Goal: Information Seeking & Learning: Compare options

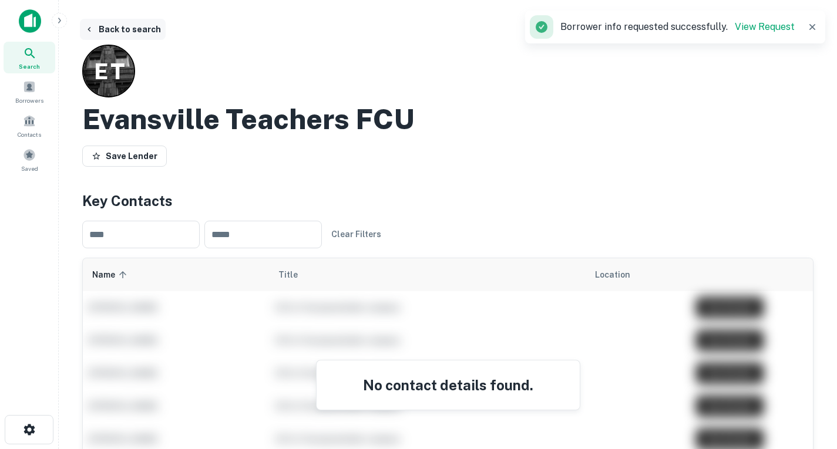
click at [90, 31] on icon "button" at bounding box center [89, 29] width 9 height 9
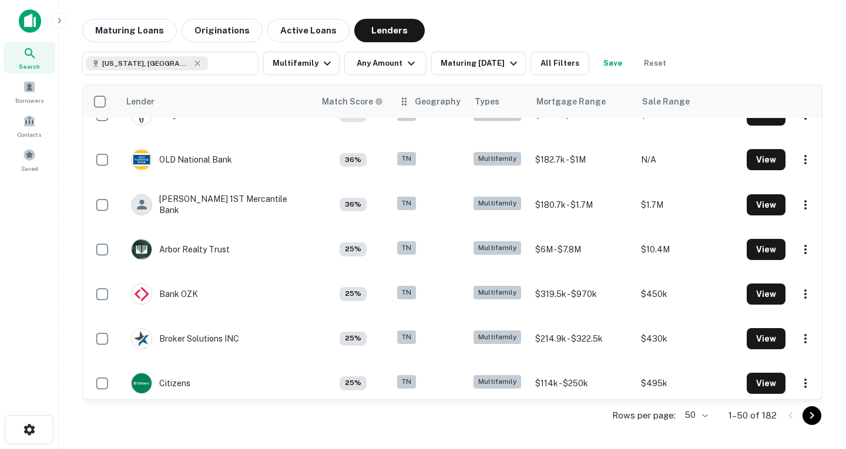
scroll to position [1587, 0]
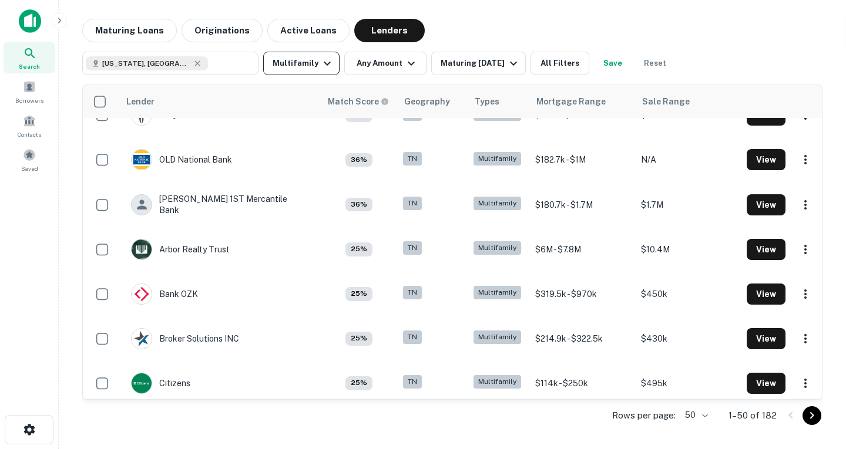
click at [333, 59] on button "Multifamily" at bounding box center [301, 63] width 76 height 23
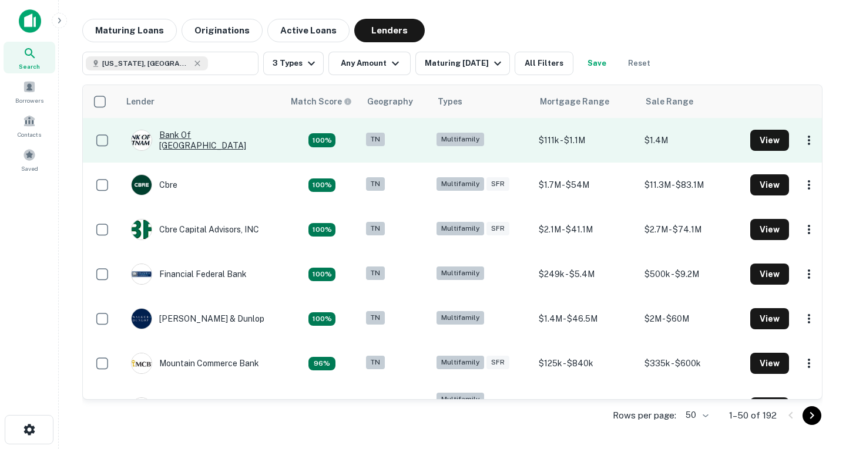
click at [200, 146] on div "Bank Of [GEOGRAPHIC_DATA]" at bounding box center [201, 140] width 141 height 21
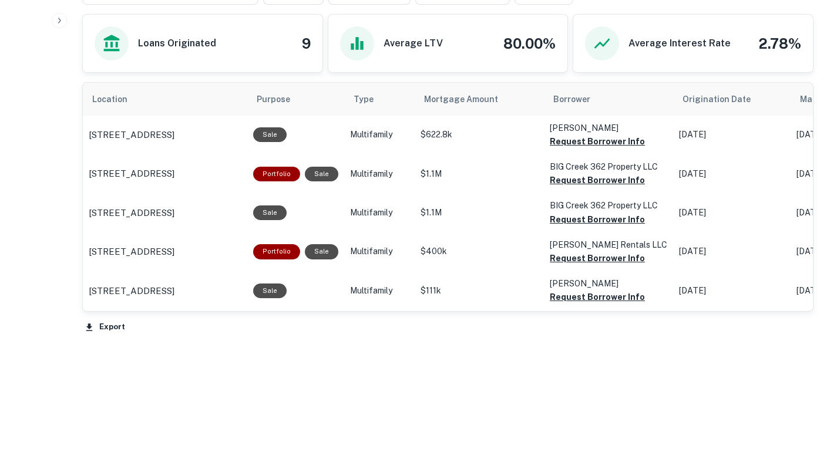
scroll to position [566, 0]
click at [590, 142] on button "Request Borrower Info" at bounding box center [597, 141] width 95 height 14
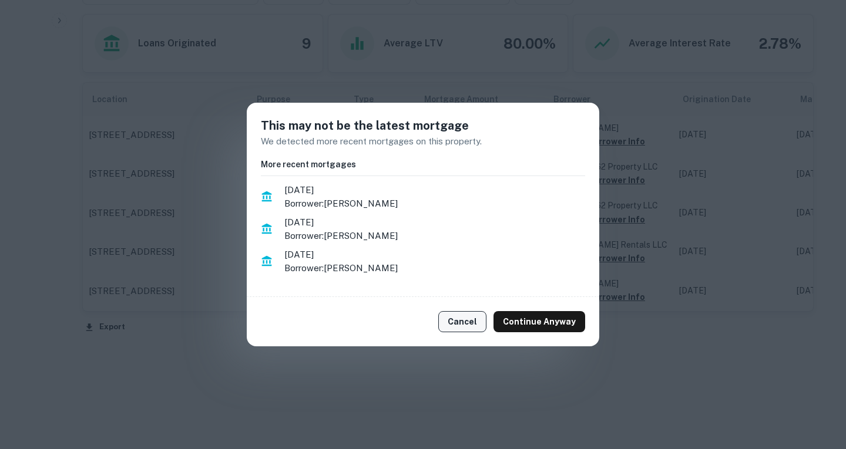
click at [481, 326] on button "Cancel" at bounding box center [462, 321] width 48 height 21
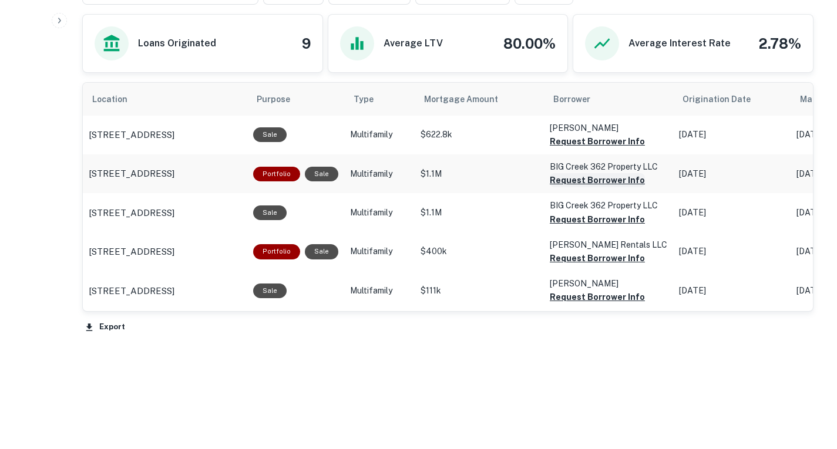
click at [582, 149] on button "Request Borrower Info" at bounding box center [597, 141] width 95 height 14
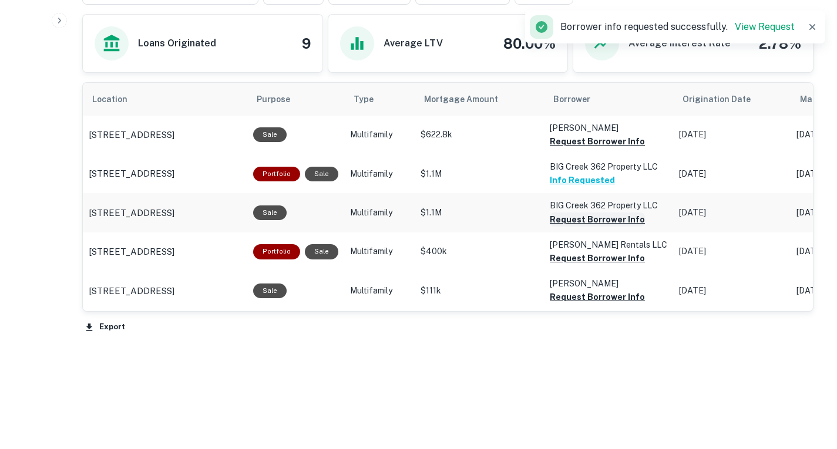
click at [554, 149] on button "Request Borrower Info" at bounding box center [597, 141] width 95 height 14
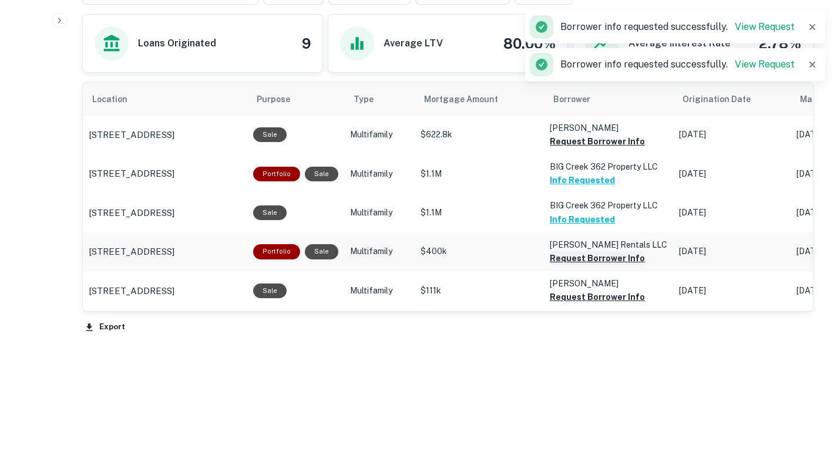
click at [571, 149] on button "Request Borrower Info" at bounding box center [597, 141] width 95 height 14
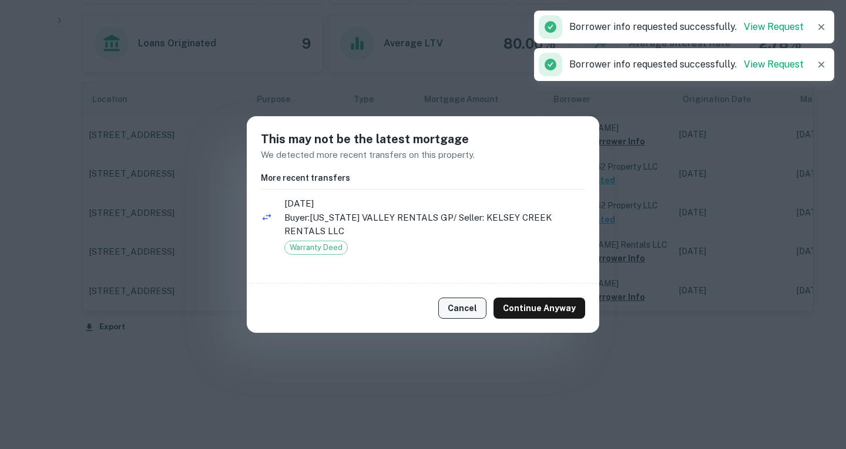
click at [469, 309] on button "Cancel" at bounding box center [462, 308] width 48 height 21
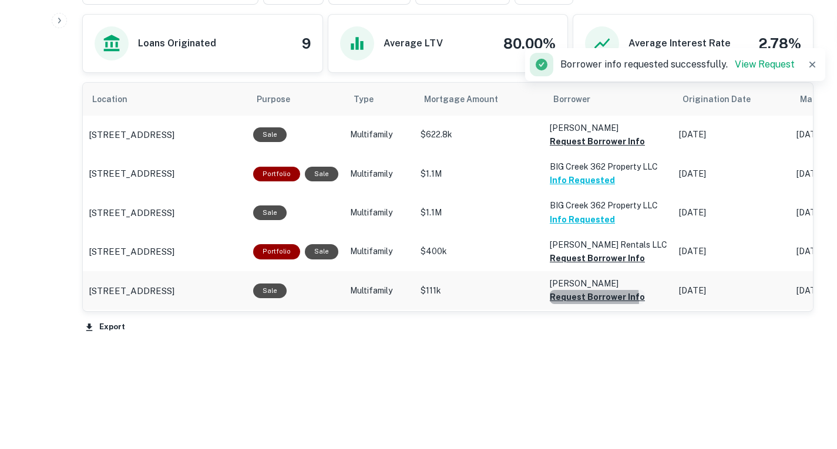
click at [557, 149] on button "Request Borrower Info" at bounding box center [597, 141] width 95 height 14
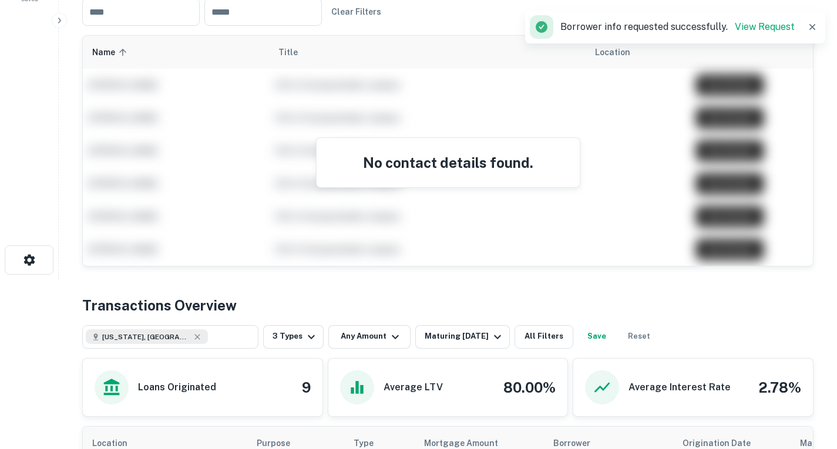
scroll to position [97, 0]
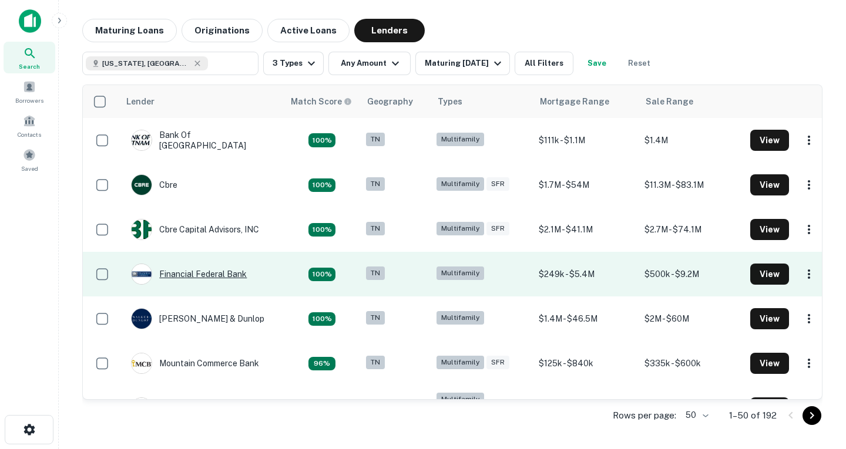
click at [227, 274] on div "Financial Federal Bank" at bounding box center [189, 274] width 116 height 21
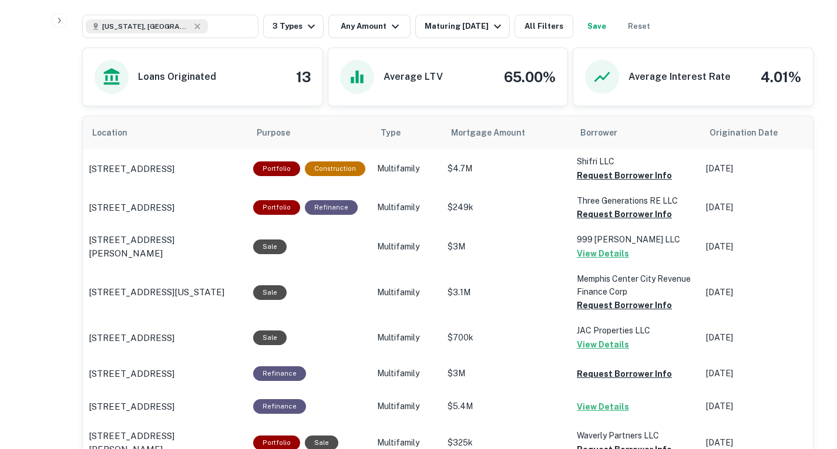
scroll to position [658, 0]
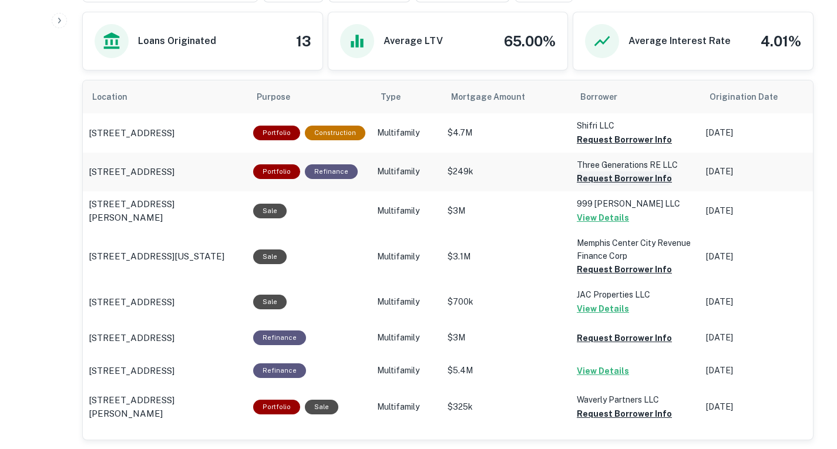
click at [584, 147] on button "Request Borrower Info" at bounding box center [624, 140] width 95 height 14
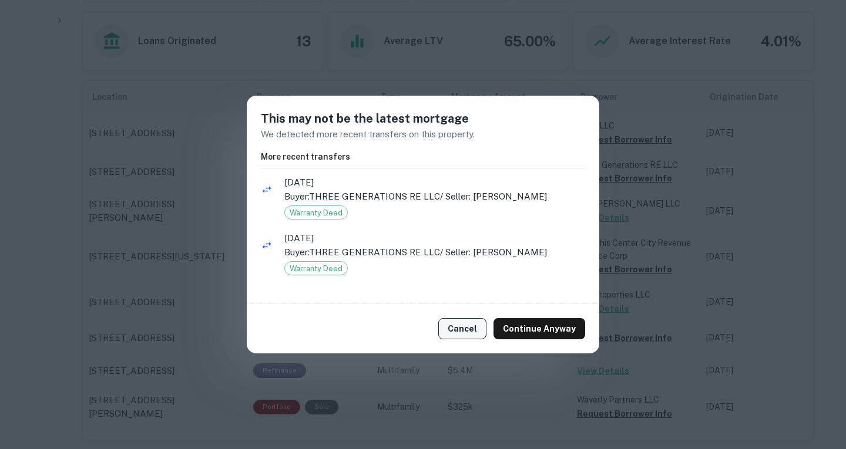
click at [463, 327] on button "Cancel" at bounding box center [462, 328] width 48 height 21
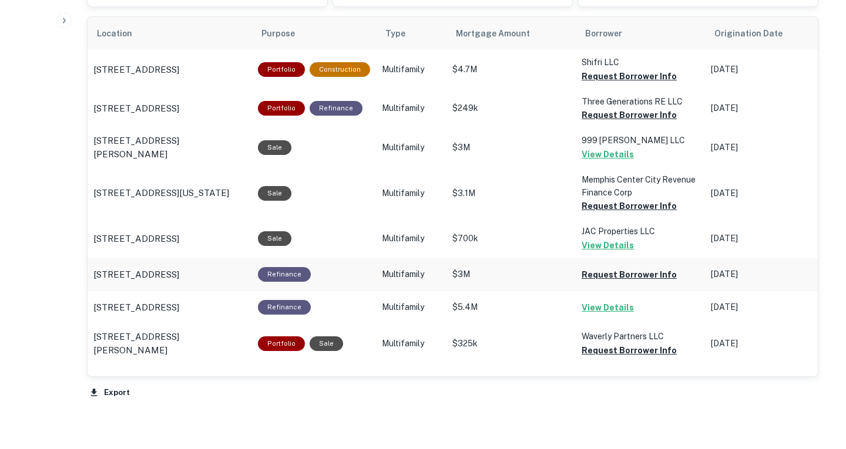
scroll to position [754, 0]
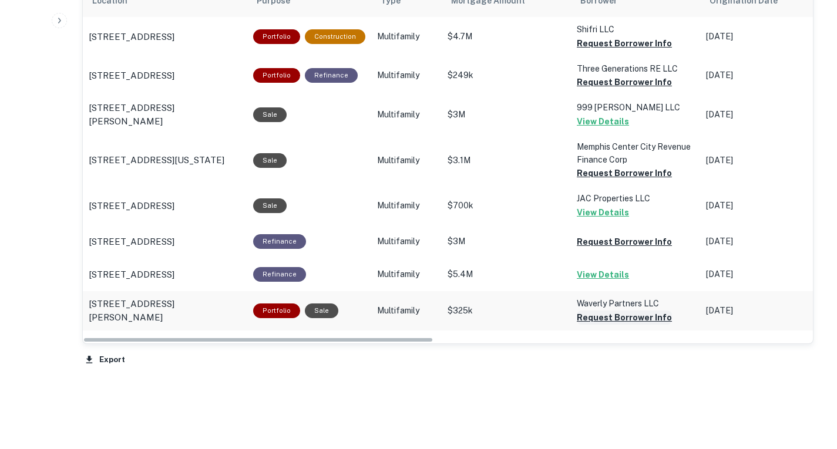
click at [623, 50] on button "Request Borrower Info" at bounding box center [624, 43] width 95 height 14
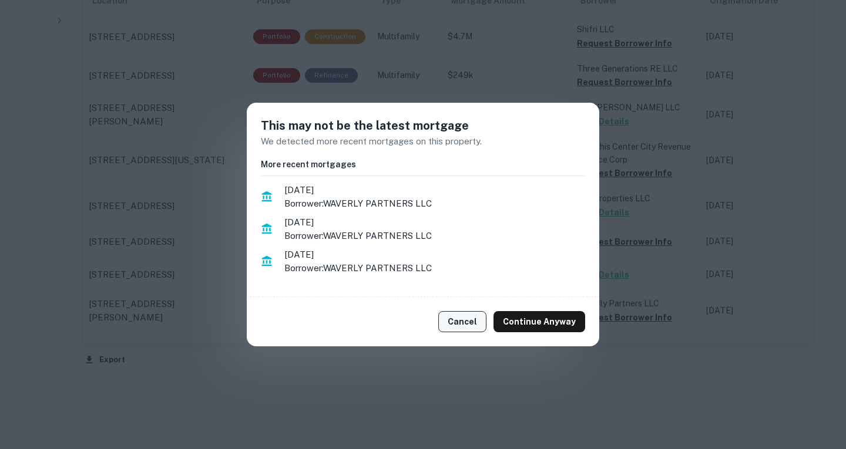
click at [464, 324] on button "Cancel" at bounding box center [462, 321] width 48 height 21
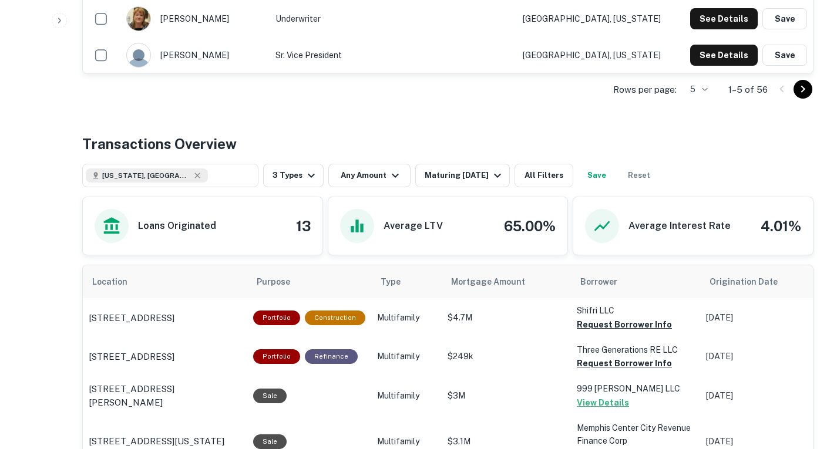
scroll to position [467, 0]
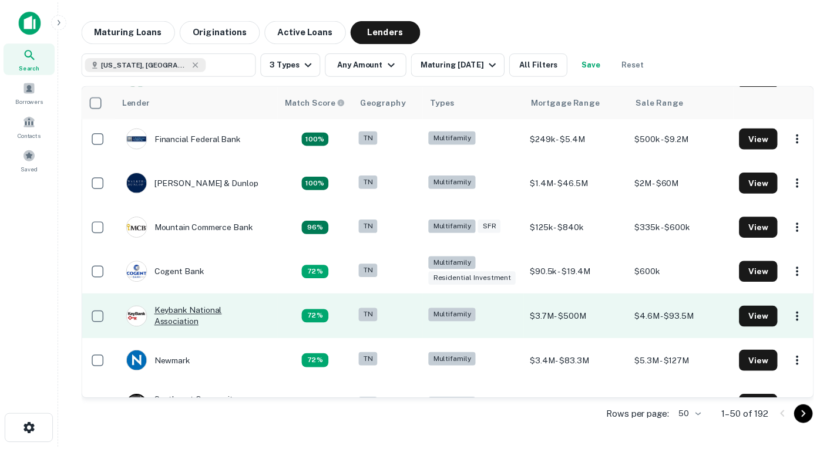
scroll to position [136, 4]
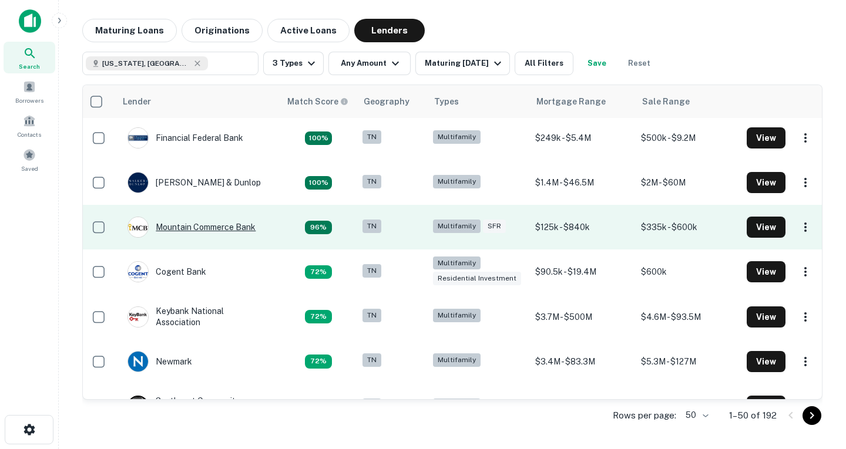
click at [186, 233] on div "Mountain Commerce Bank" at bounding box center [191, 227] width 128 height 21
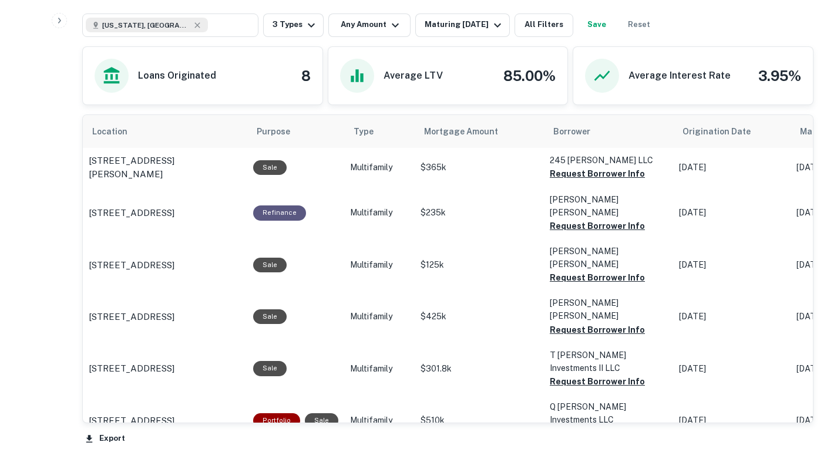
scroll to position [609, 0]
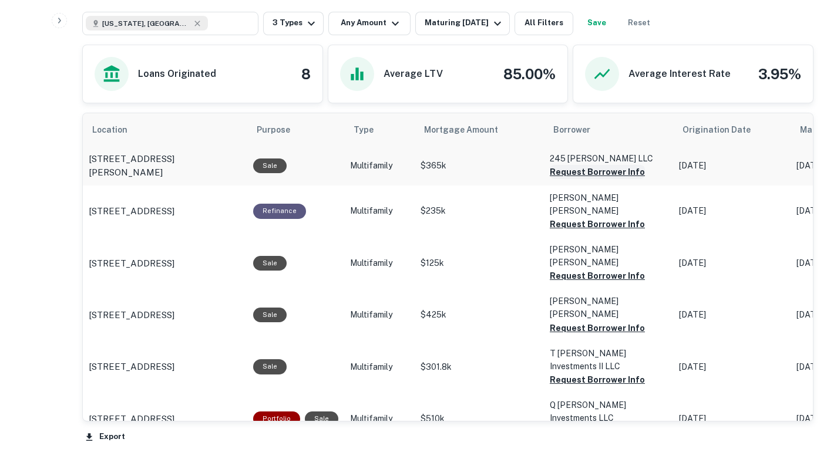
click at [581, 165] on button "Request Borrower Info" at bounding box center [597, 172] width 95 height 14
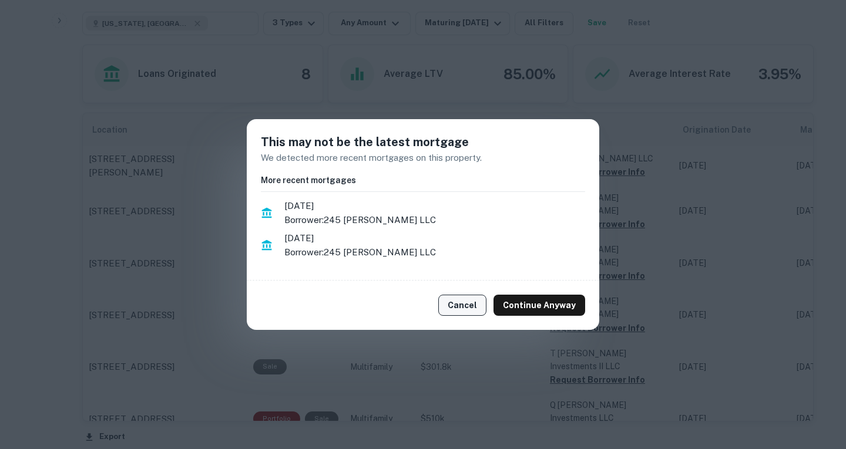
click at [479, 306] on button "Cancel" at bounding box center [462, 305] width 48 height 21
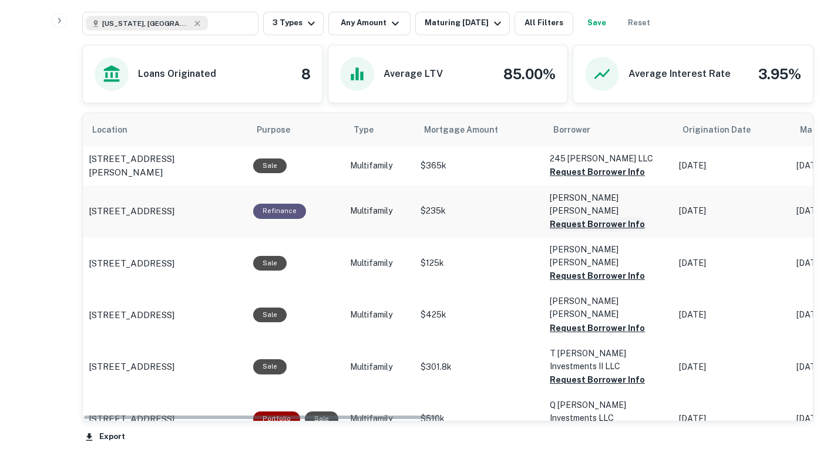
click at [580, 179] on button "Request Borrower Info" at bounding box center [597, 172] width 95 height 14
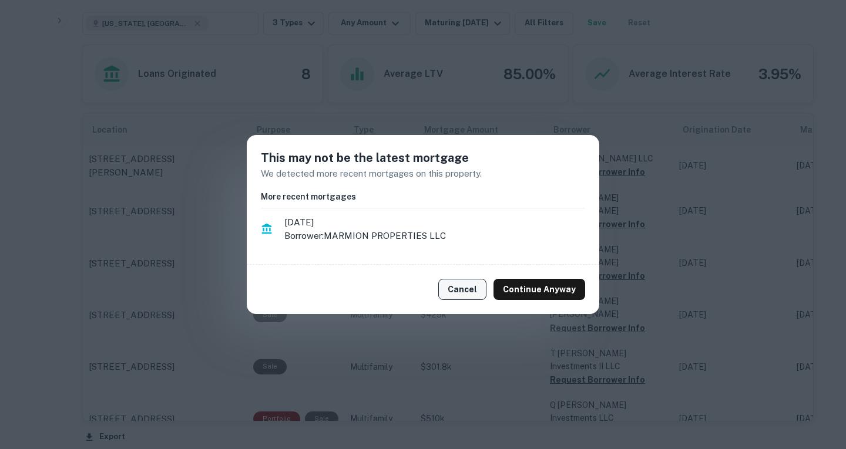
click at [474, 288] on button "Cancel" at bounding box center [462, 289] width 48 height 21
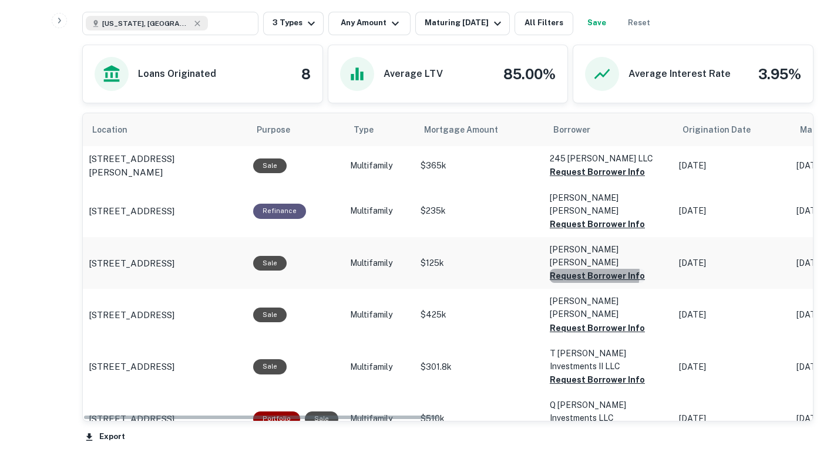
click at [578, 179] on button "Request Borrower Info" at bounding box center [597, 172] width 95 height 14
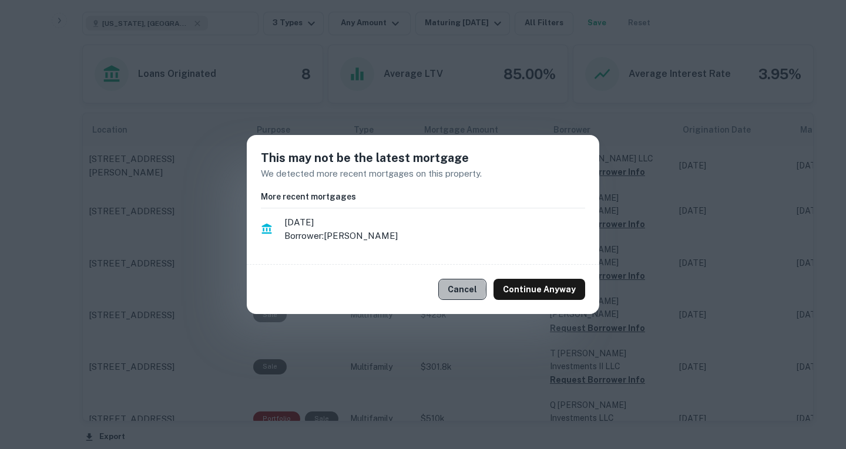
click at [459, 289] on button "Cancel" at bounding box center [462, 289] width 48 height 21
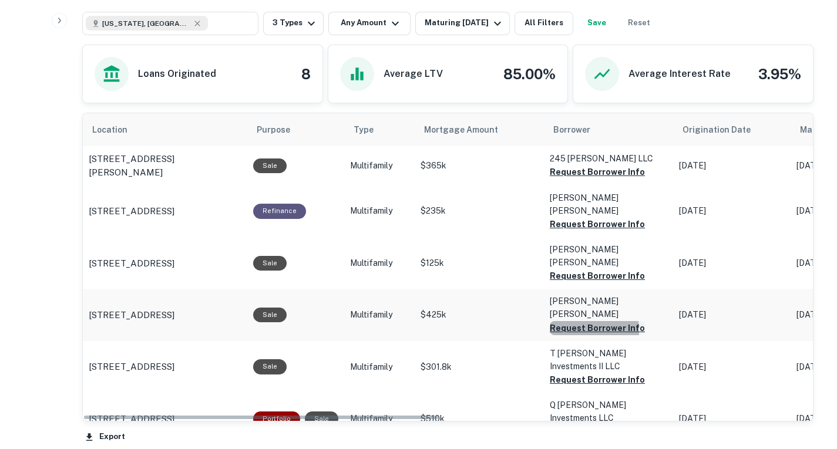
click at [559, 179] on button "Request Borrower Info" at bounding box center [597, 172] width 95 height 14
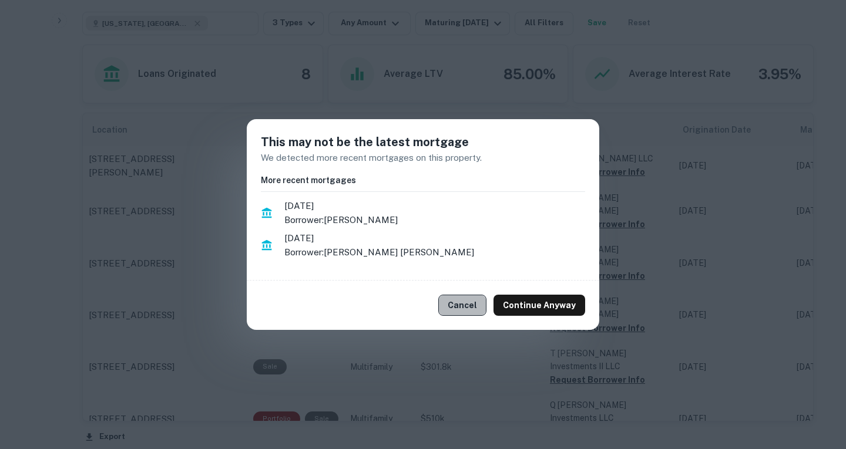
click at [467, 302] on button "Cancel" at bounding box center [462, 305] width 48 height 21
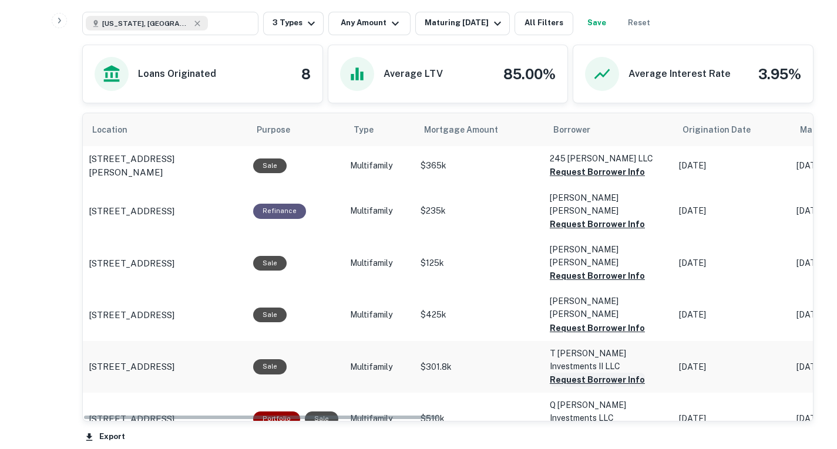
click at [558, 179] on button "Request Borrower Info" at bounding box center [597, 172] width 95 height 14
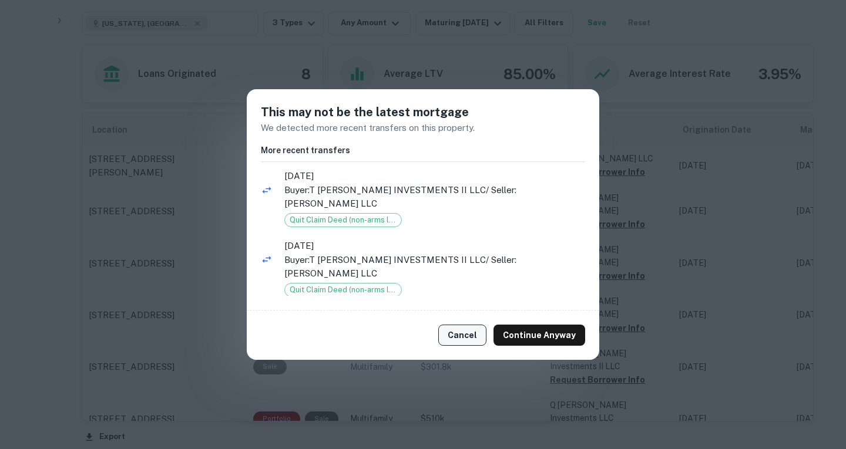
click at [467, 329] on button "Cancel" at bounding box center [462, 335] width 48 height 21
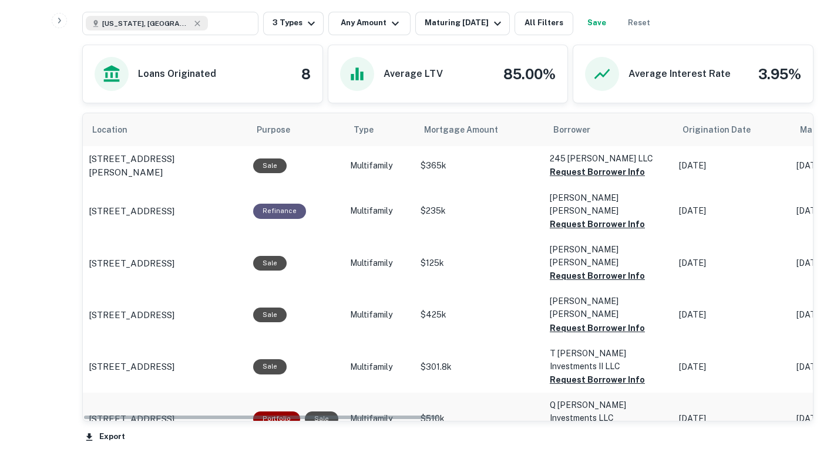
click at [561, 179] on button "Request Borrower Info" at bounding box center [597, 172] width 95 height 14
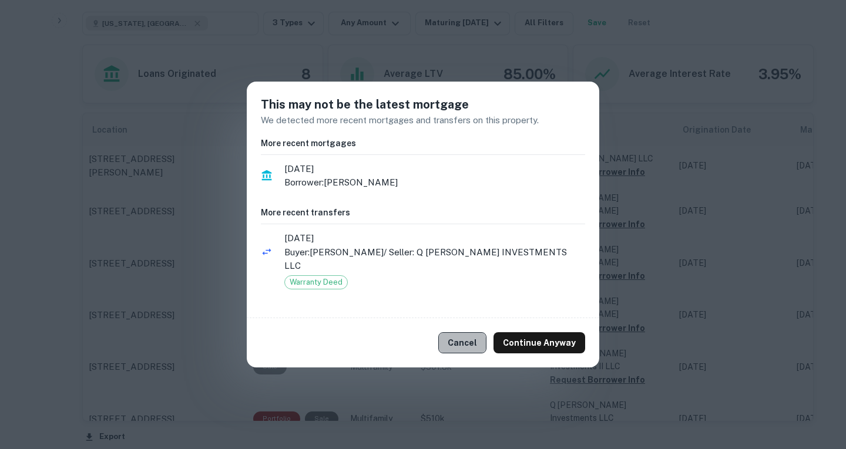
click at [453, 338] on button "Cancel" at bounding box center [462, 342] width 48 height 21
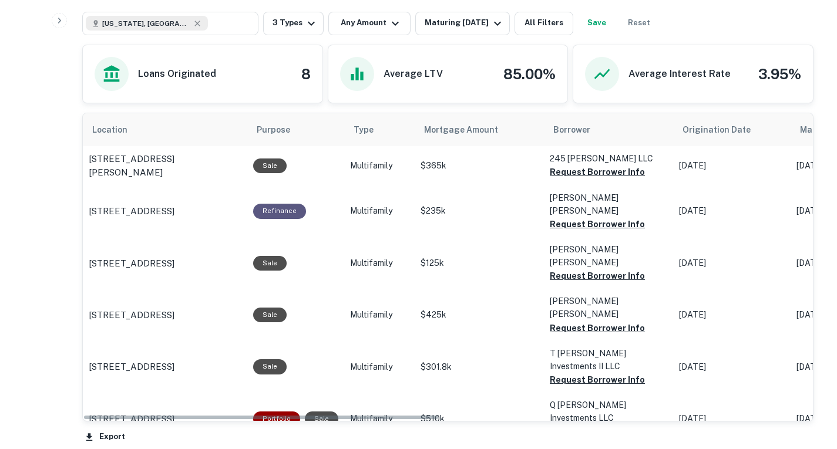
click at [578, 179] on button "Request Borrower Info" at bounding box center [597, 172] width 95 height 14
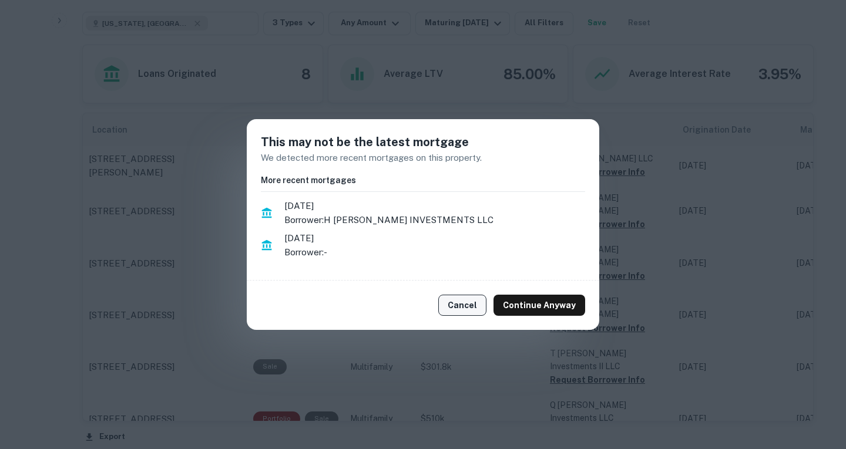
click at [456, 306] on button "Cancel" at bounding box center [462, 305] width 48 height 21
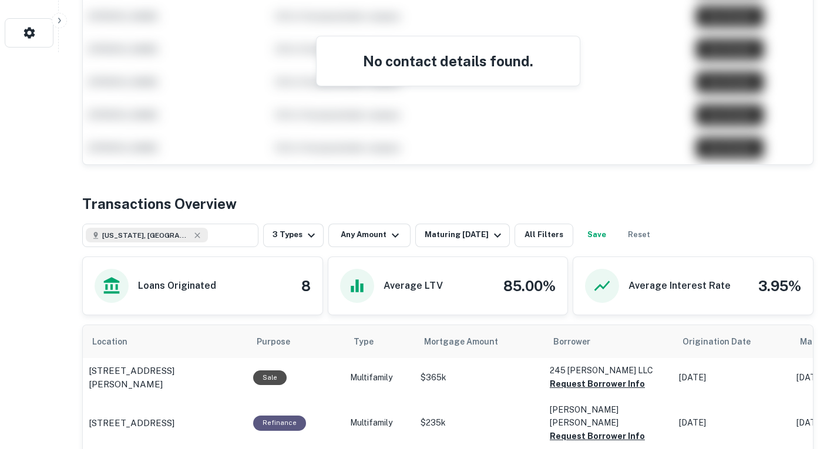
scroll to position [372, 0]
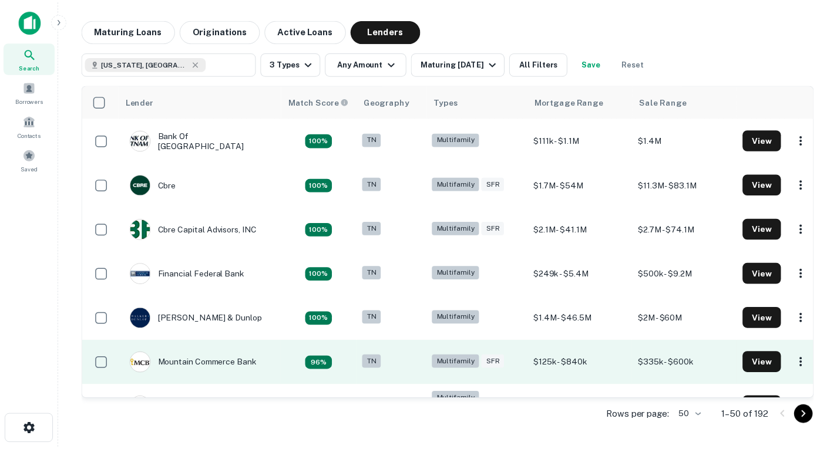
scroll to position [136, 0]
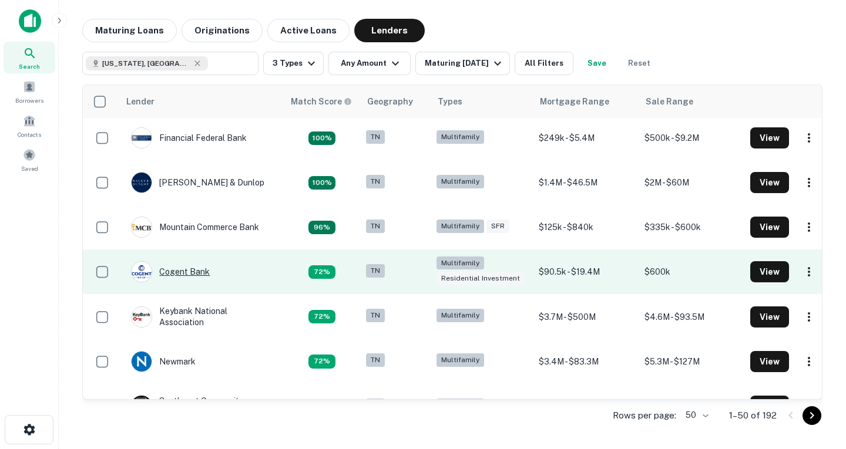
click at [202, 274] on div "Cogent Bank" at bounding box center [170, 271] width 79 height 21
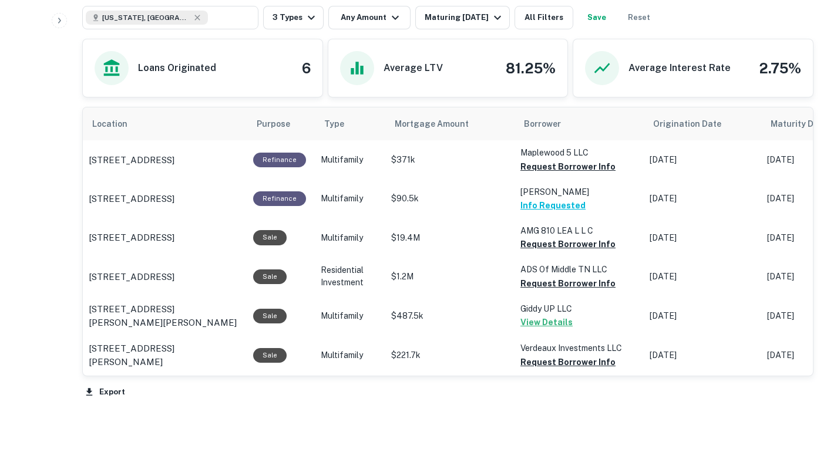
scroll to position [631, 0]
click at [546, 173] on button "Request Borrower Info" at bounding box center [567, 166] width 95 height 14
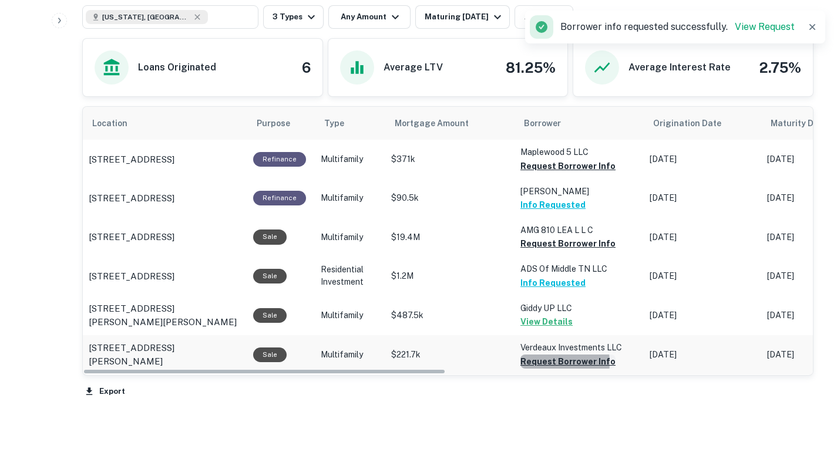
click at [547, 173] on button "Request Borrower Info" at bounding box center [567, 166] width 95 height 14
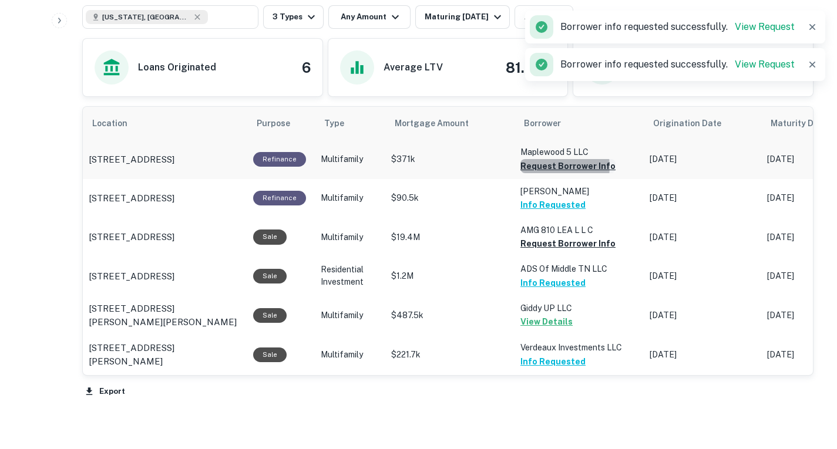
click at [548, 167] on button "Request Borrower Info" at bounding box center [567, 166] width 95 height 14
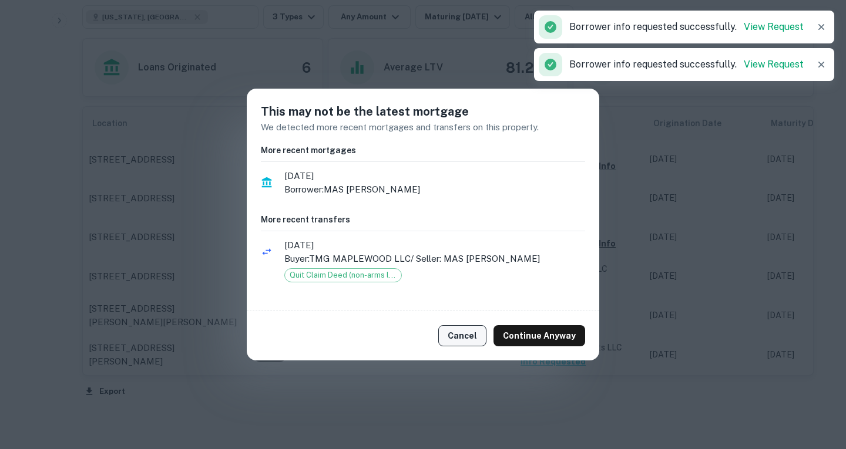
click at [470, 334] on button "Cancel" at bounding box center [462, 335] width 48 height 21
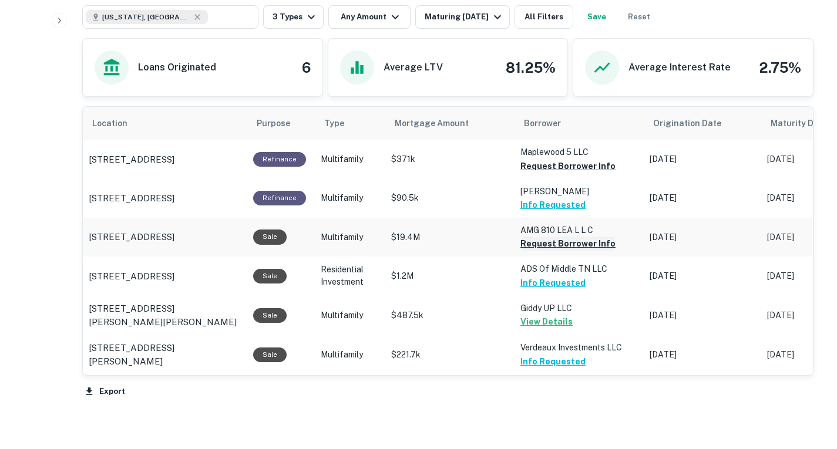
click at [544, 173] on button "Request Borrower Info" at bounding box center [567, 166] width 95 height 14
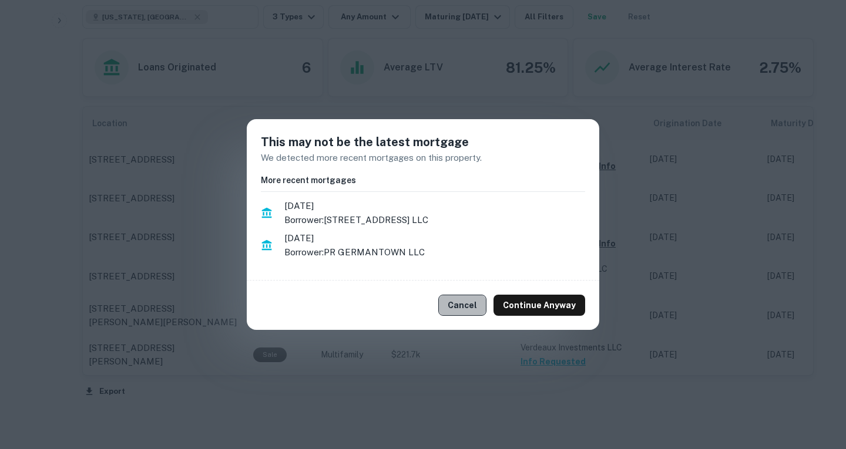
click at [468, 308] on button "Cancel" at bounding box center [462, 305] width 48 height 21
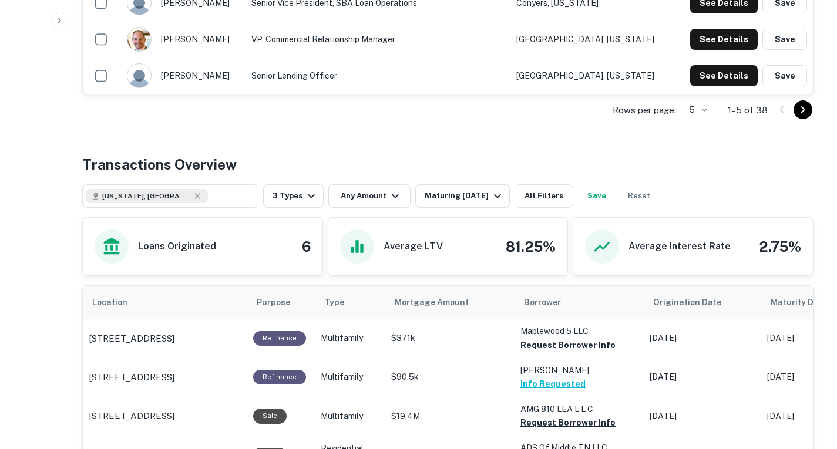
scroll to position [440, 0]
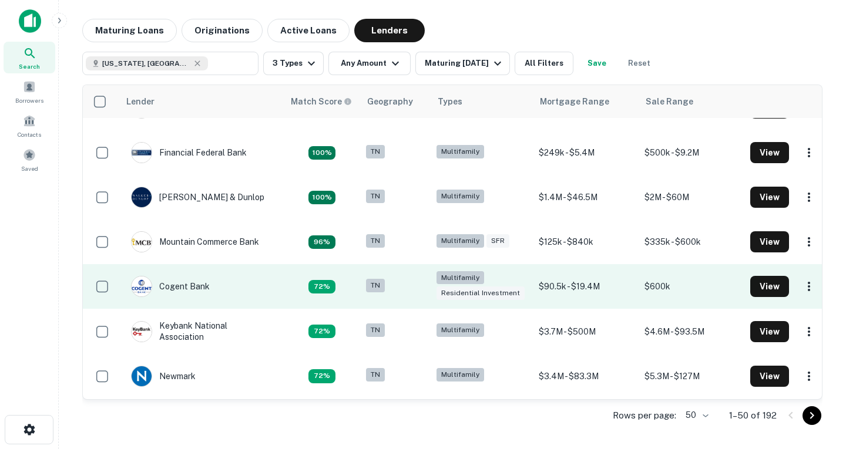
scroll to position [156, 0]
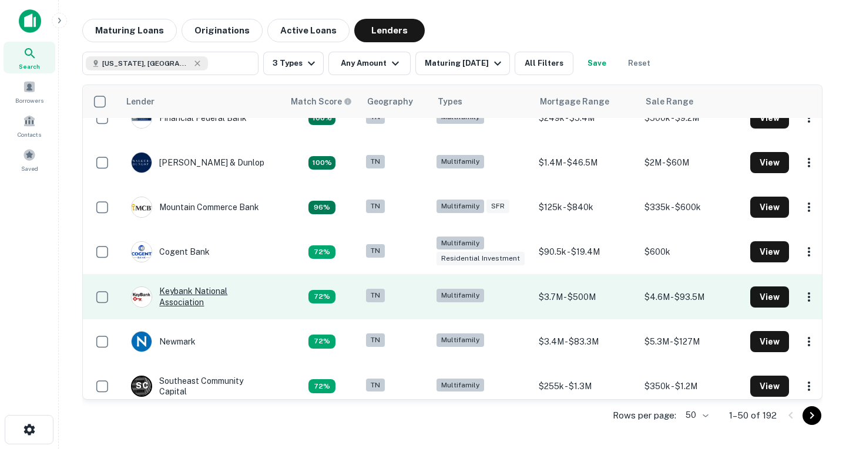
click at [201, 291] on div "Keybank National Association" at bounding box center [201, 296] width 141 height 21
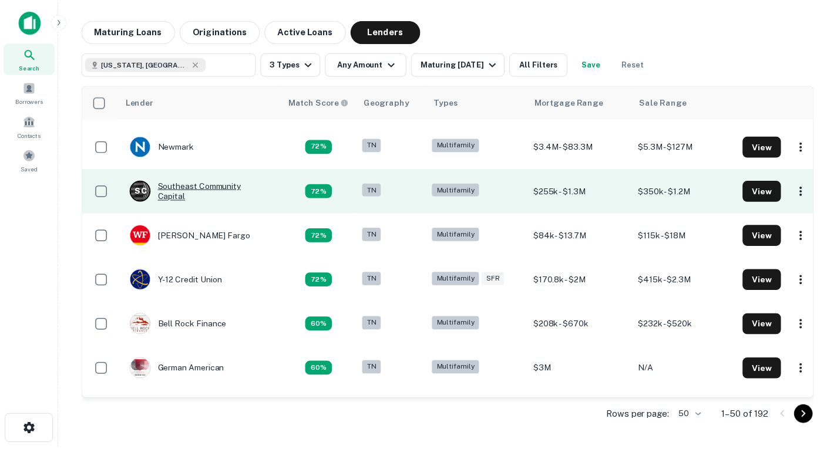
scroll to position [358, 0]
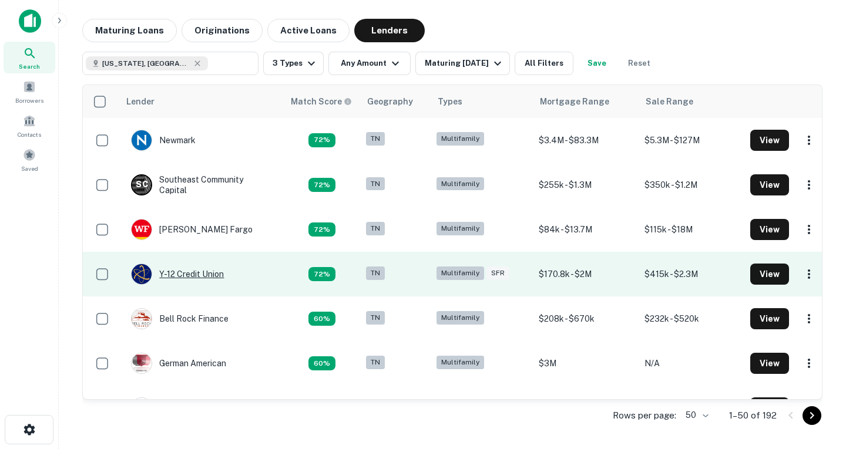
click at [181, 271] on div "Y-12 Credit Union" at bounding box center [177, 274] width 93 height 21
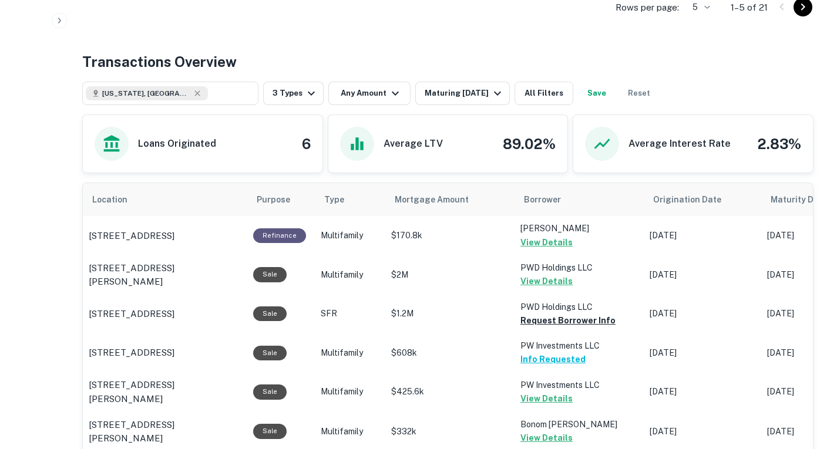
scroll to position [560, 0]
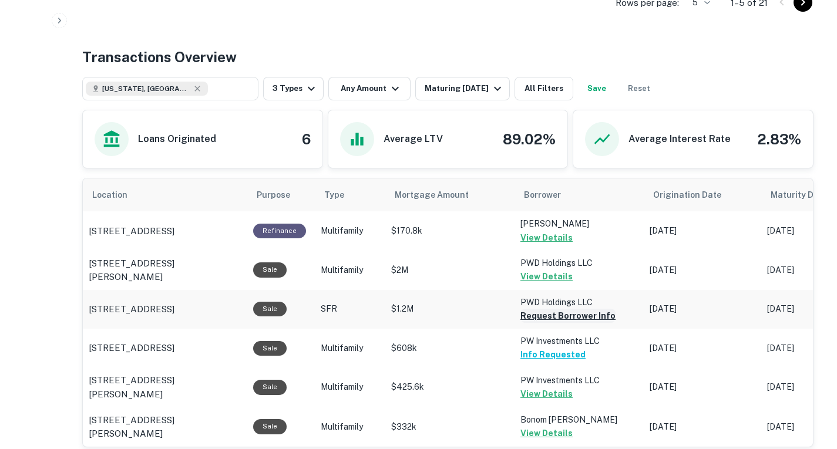
click at [545, 316] on button "Request Borrower Info" at bounding box center [567, 316] width 95 height 14
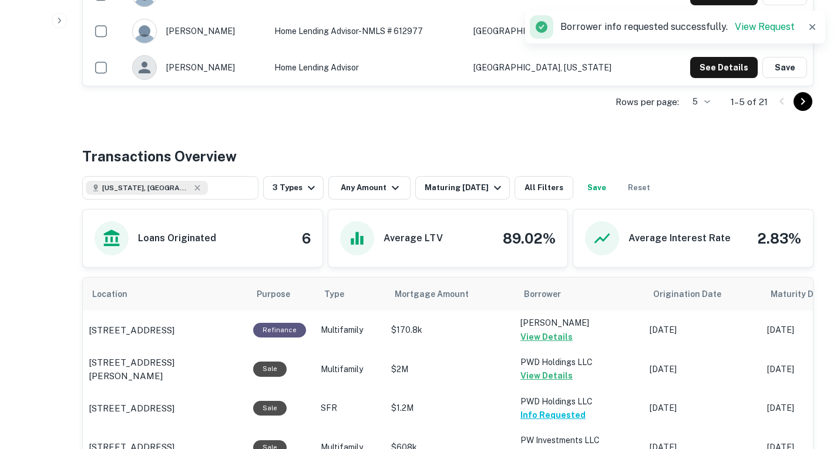
scroll to position [442, 0]
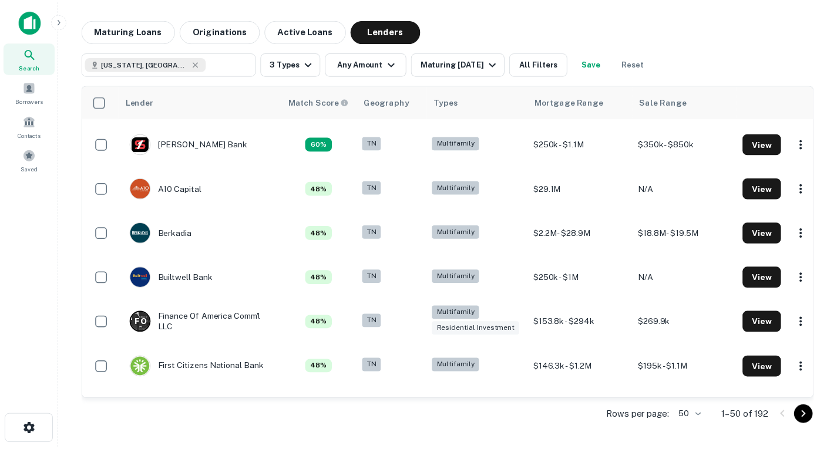
scroll to position [768, 0]
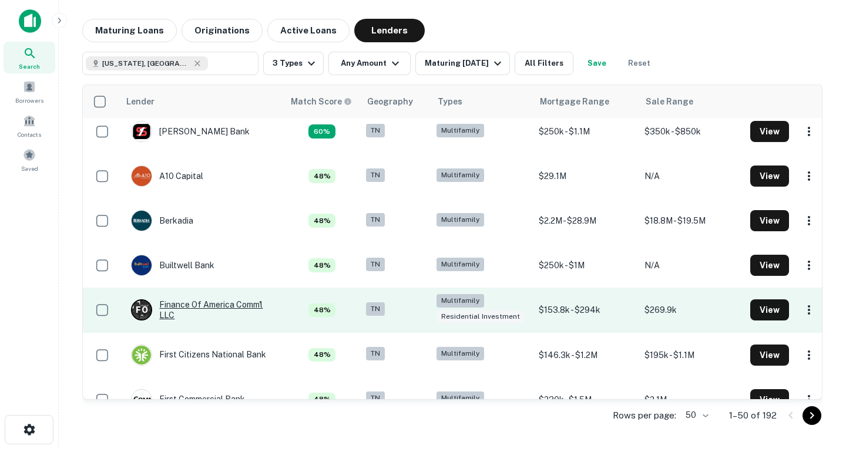
click at [228, 306] on div "F O Finance Of America Comm'l LLC" at bounding box center [201, 309] width 141 height 21
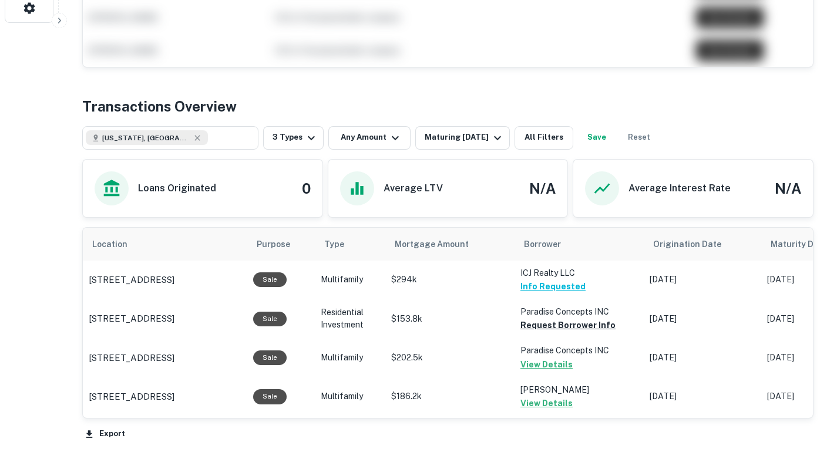
scroll to position [528, 0]
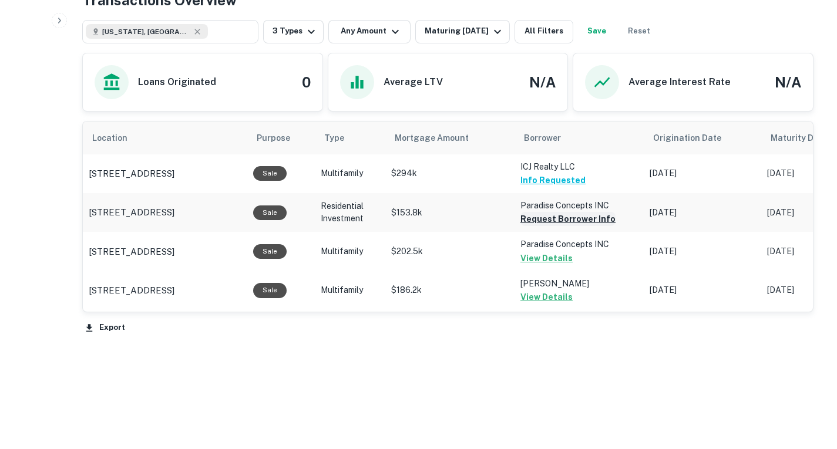
click at [520, 219] on button "Request Borrower Info" at bounding box center [567, 219] width 95 height 14
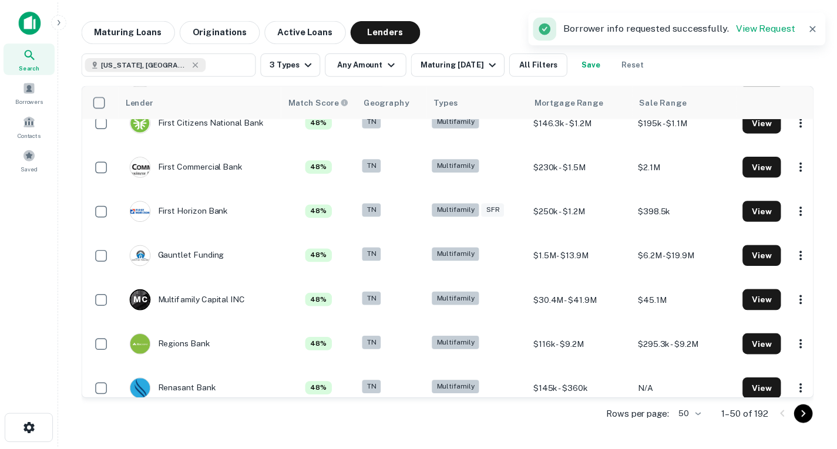
scroll to position [1001, 0]
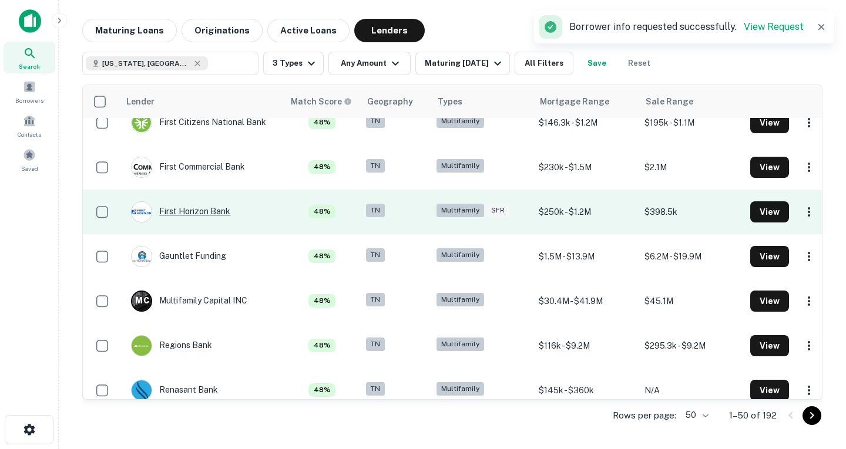
click at [204, 206] on div "First Horizon Bank" at bounding box center [180, 211] width 99 height 21
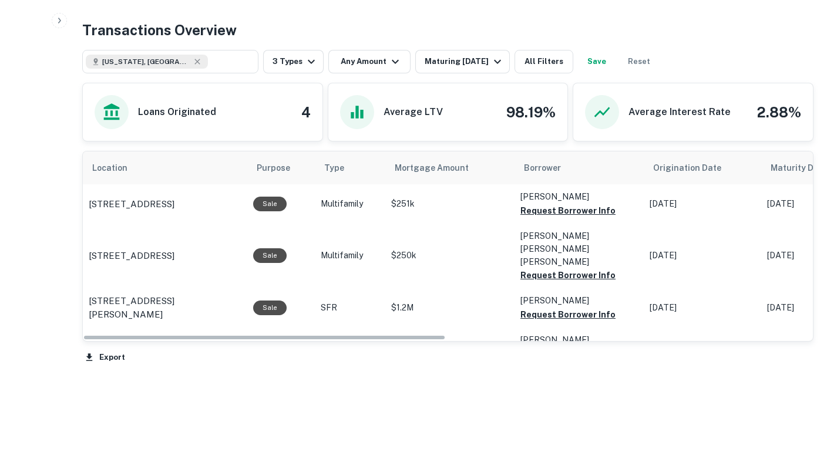
scroll to position [531, 0]
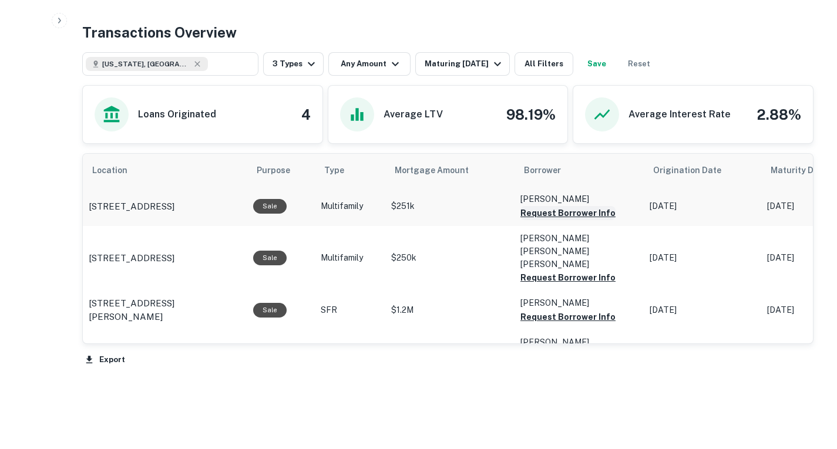
click at [528, 220] on button "Request Borrower Info" at bounding box center [567, 213] width 95 height 14
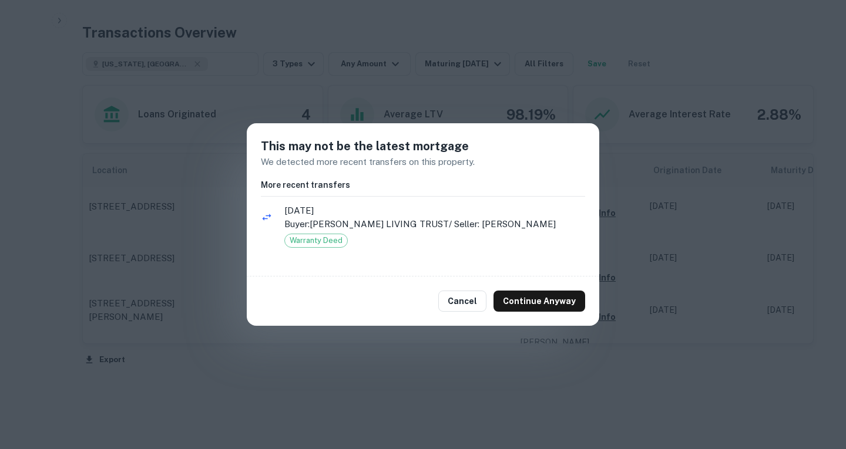
click at [442, 299] on div "Cancel Continue Anyway" at bounding box center [423, 301] width 352 height 49
click at [447, 299] on button "Cancel" at bounding box center [462, 301] width 48 height 21
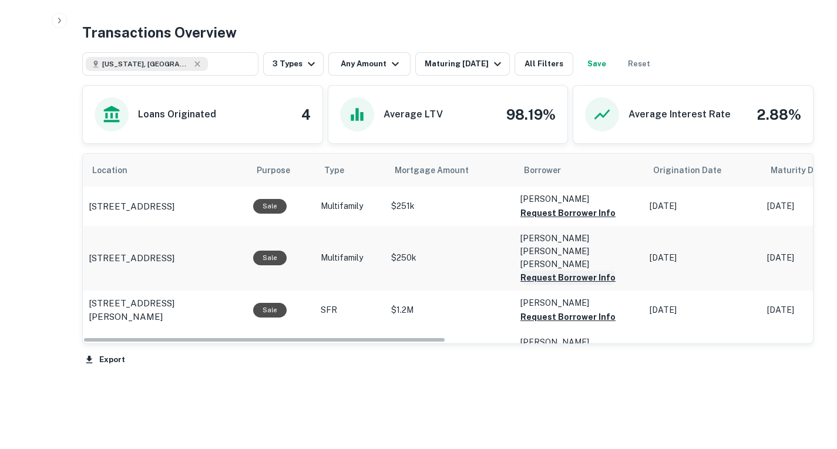
click at [528, 220] on button "Request Borrower Info" at bounding box center [567, 213] width 95 height 14
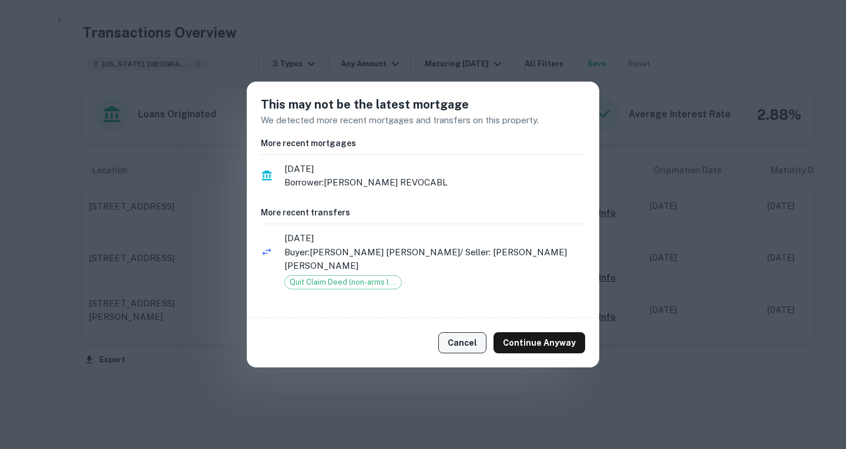
click at [456, 340] on button "Cancel" at bounding box center [462, 342] width 48 height 21
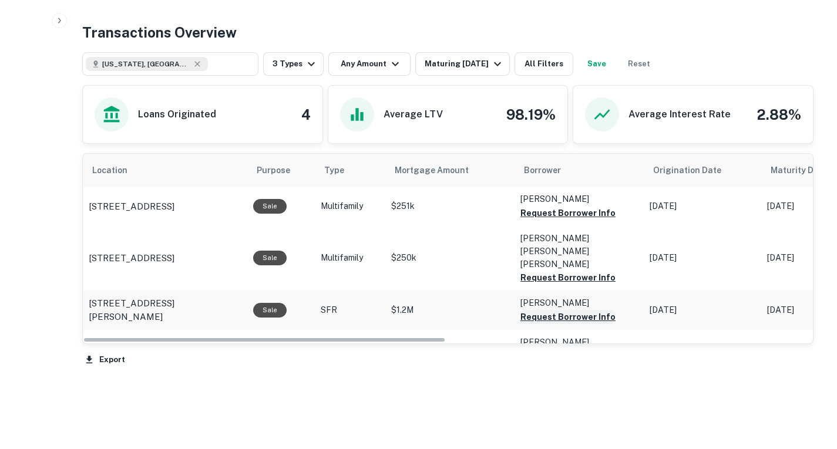
click at [527, 220] on button "Request Borrower Info" at bounding box center [567, 213] width 95 height 14
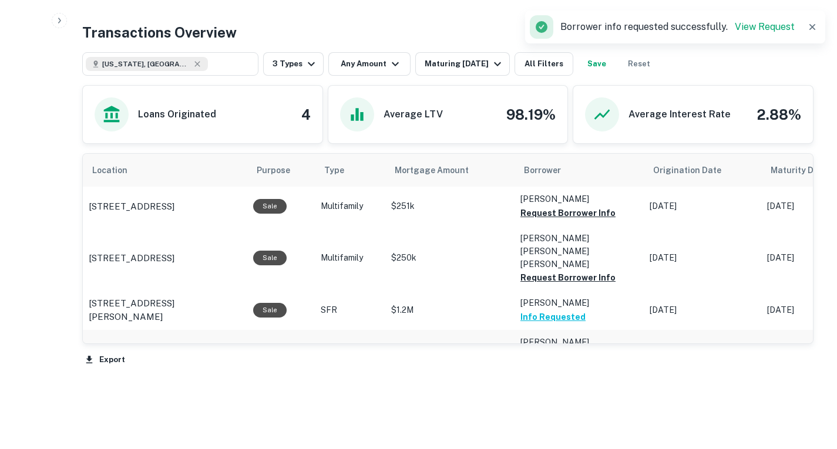
click at [529, 220] on button "Request Borrower Info" at bounding box center [567, 213] width 95 height 14
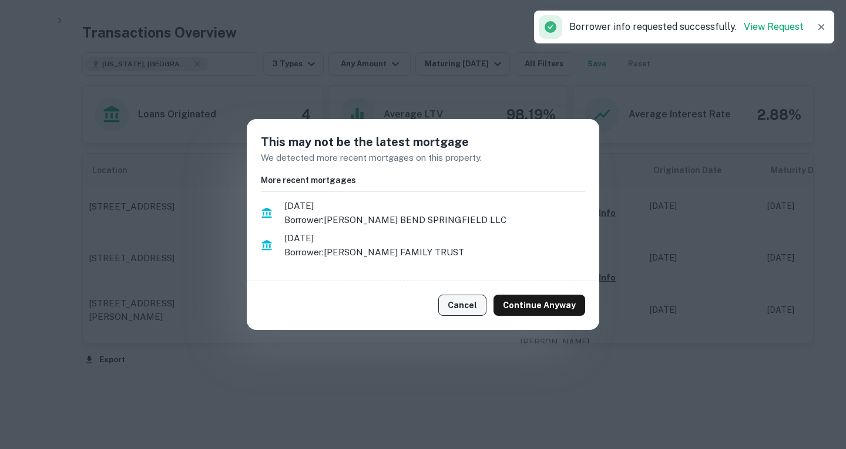
click at [460, 307] on button "Cancel" at bounding box center [462, 305] width 48 height 21
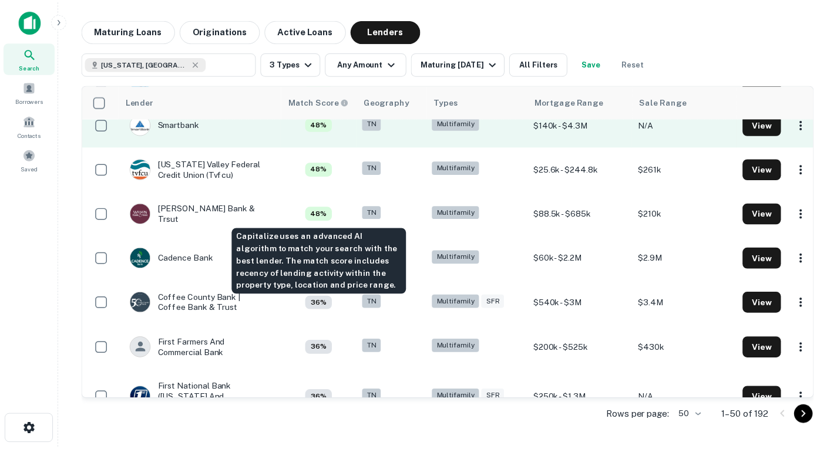
scroll to position [1312, 0]
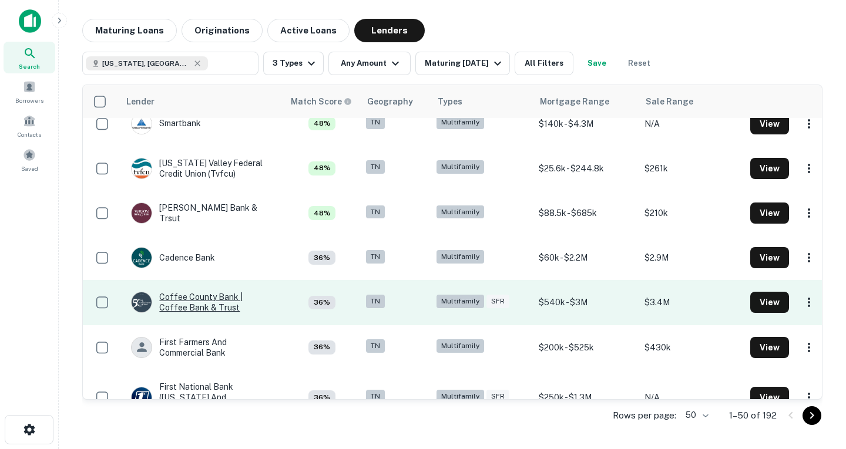
click at [190, 302] on div "Coffee County Bank | Coffee Bank & Trust" at bounding box center [201, 302] width 141 height 21
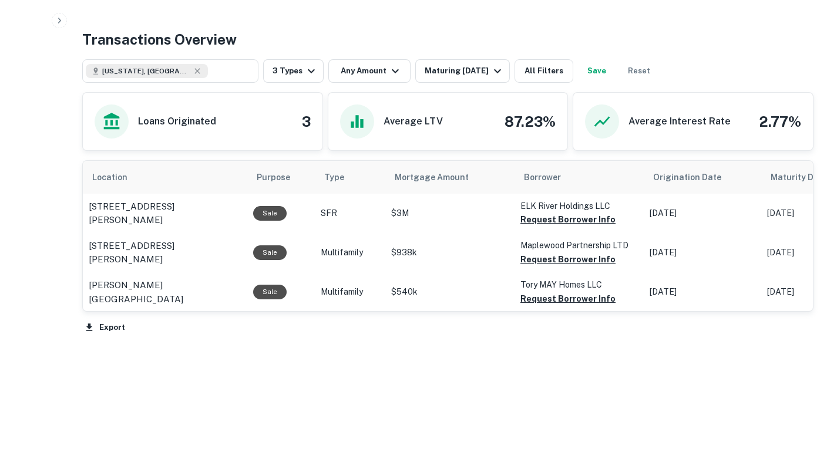
scroll to position [518, 0]
click at [548, 227] on button "Request Borrower Info" at bounding box center [567, 220] width 95 height 14
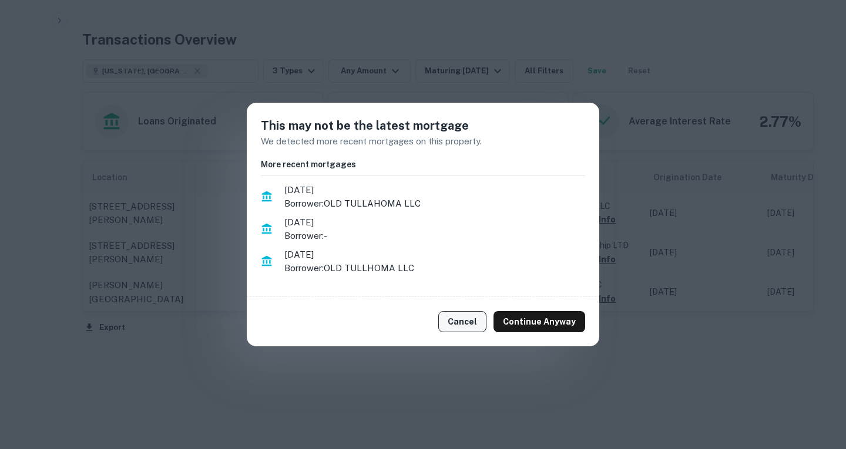
drag, startPoint x: 469, startPoint y: 316, endPoint x: 471, endPoint y: 322, distance: 6.1
click at [466, 325] on button "Cancel" at bounding box center [462, 321] width 48 height 21
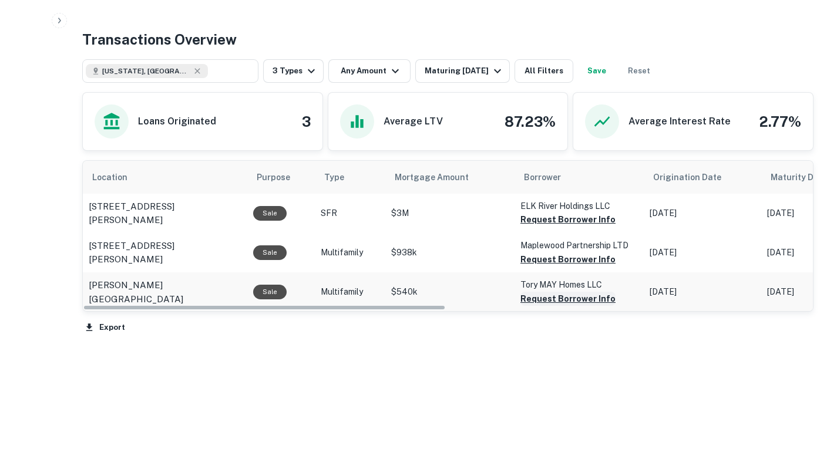
click at [547, 227] on button "Request Borrower Info" at bounding box center [567, 220] width 95 height 14
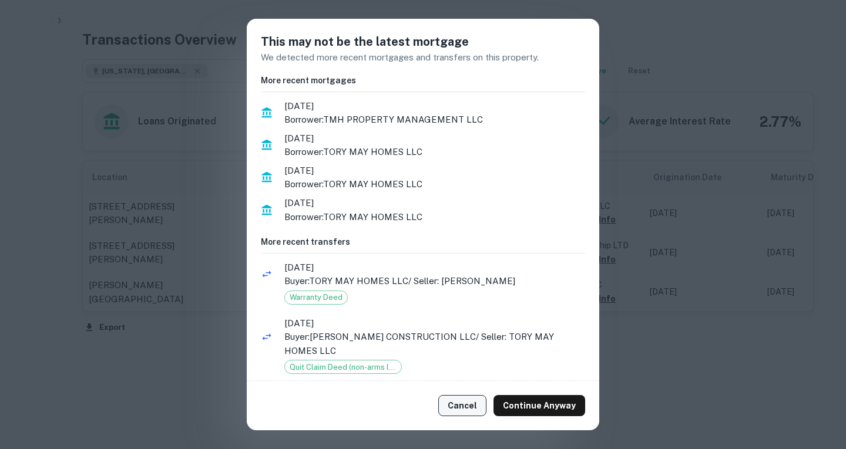
click at [478, 406] on button "Cancel" at bounding box center [462, 405] width 48 height 21
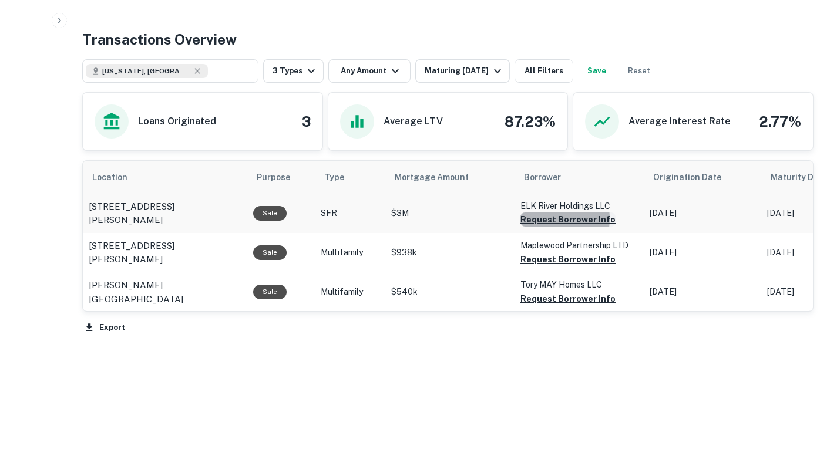
click at [541, 227] on button "Request Borrower Info" at bounding box center [567, 220] width 95 height 14
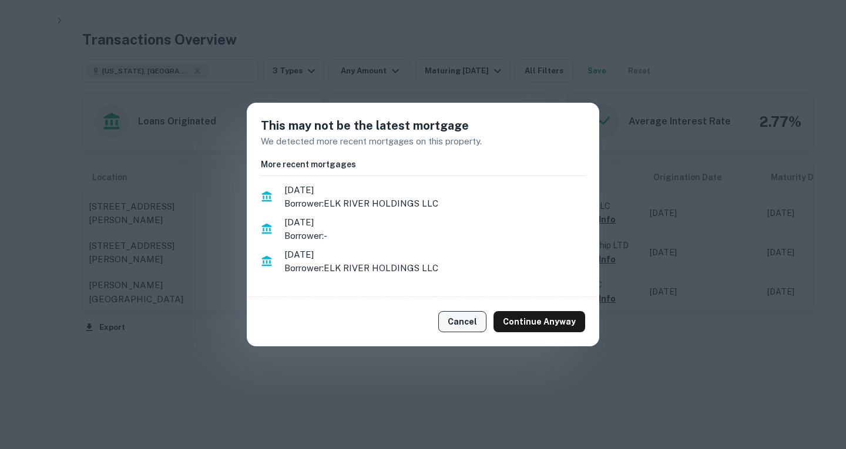
click at [456, 322] on button "Cancel" at bounding box center [462, 321] width 48 height 21
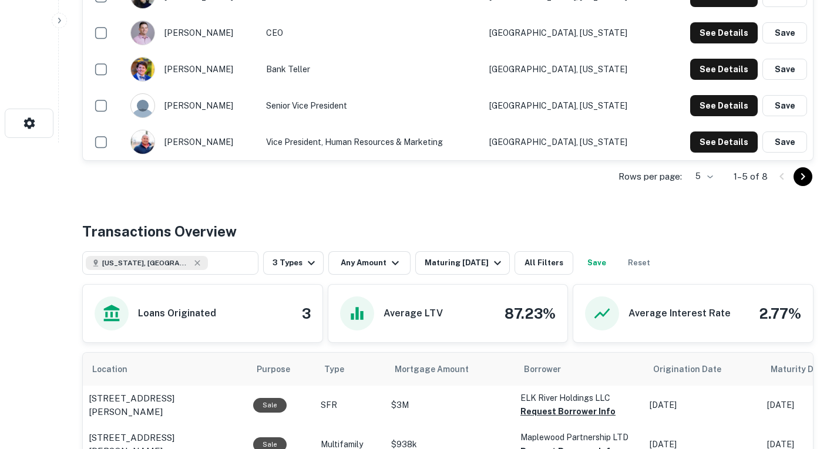
scroll to position [294, 0]
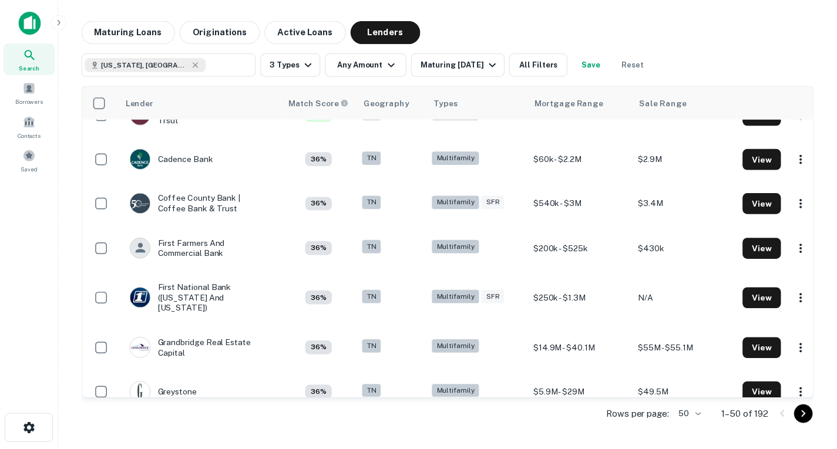
scroll to position [1412, 0]
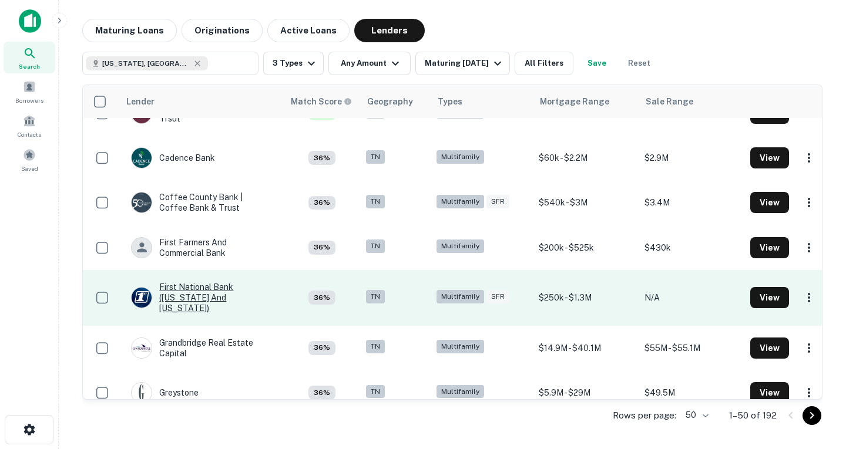
click at [220, 292] on div "First National Bank ([US_STATE] And [US_STATE])" at bounding box center [201, 298] width 141 height 32
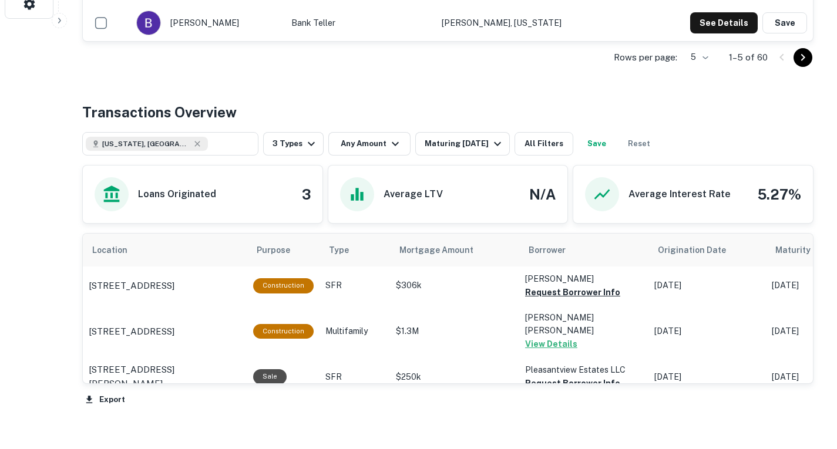
scroll to position [504, 0]
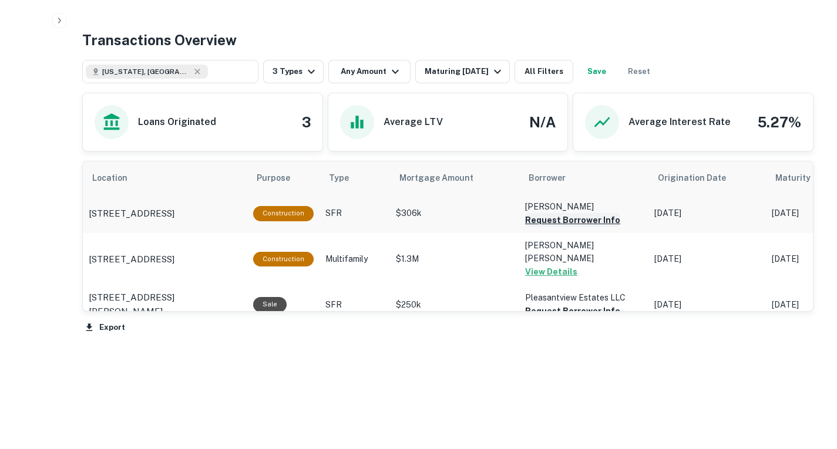
click at [563, 227] on button "Request Borrower Info" at bounding box center [572, 220] width 95 height 14
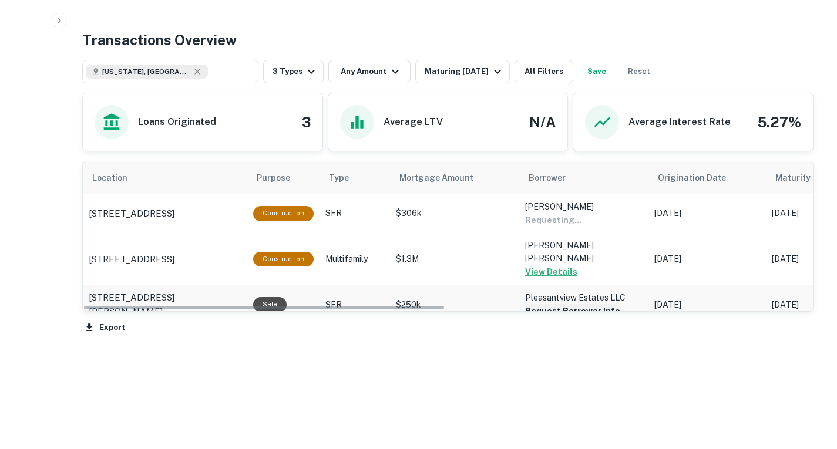
click at [551, 227] on button "Request Borrower Info" at bounding box center [553, 220] width 56 height 14
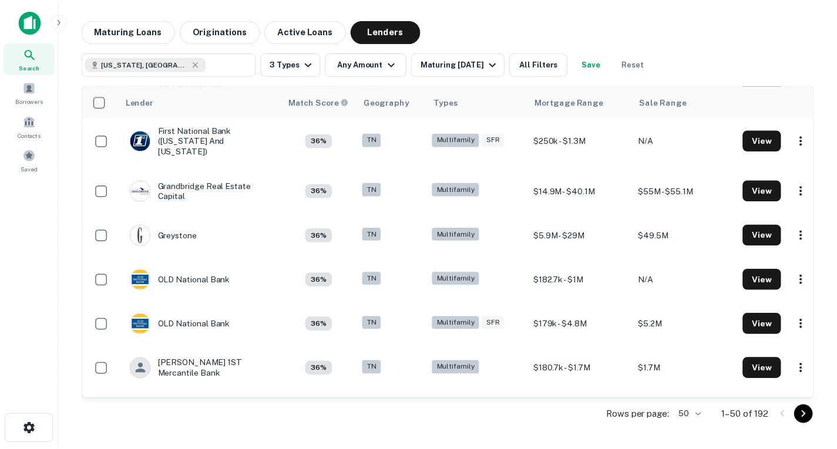
scroll to position [1569, 0]
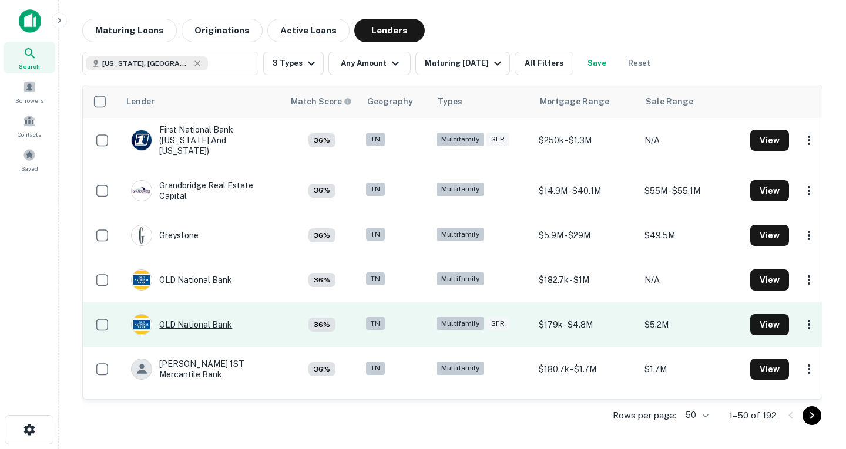
click at [181, 314] on div "OLD National Bank" at bounding box center [181, 324] width 101 height 21
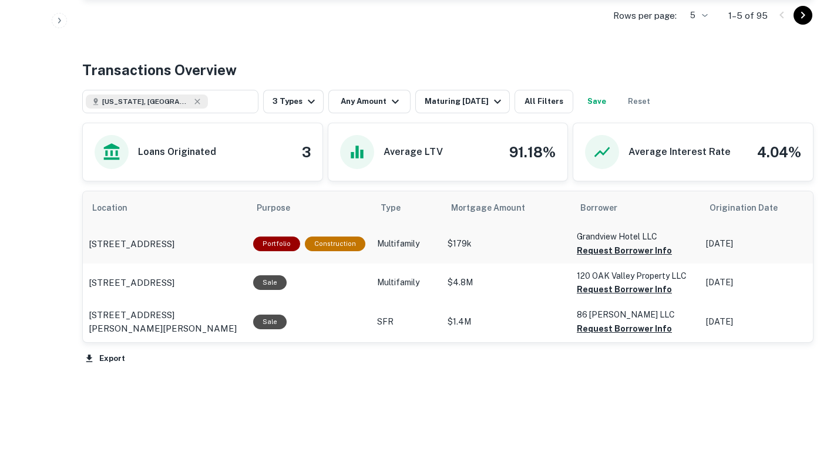
scroll to position [494, 0]
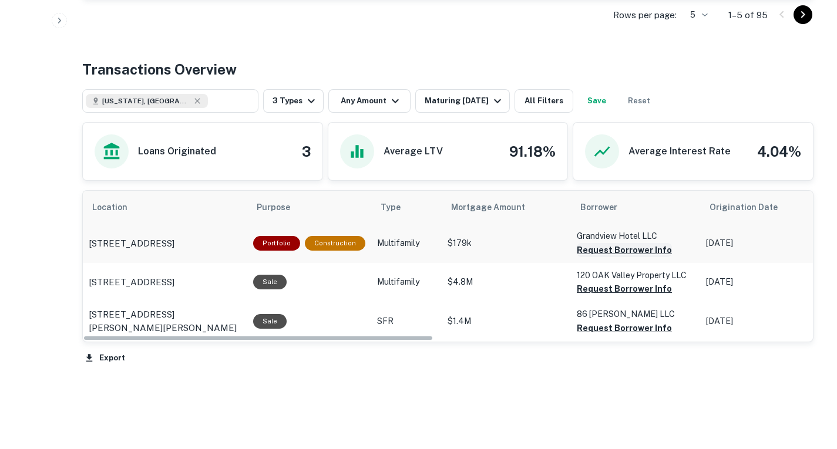
click at [585, 257] on button "Request Borrower Info" at bounding box center [624, 250] width 95 height 14
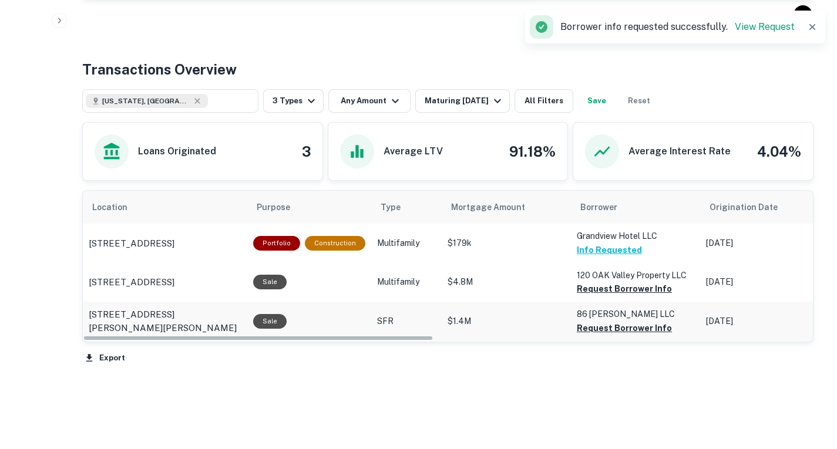
click at [604, 262] on td "86 [PERSON_NAME] LLC Request Borrower Info" at bounding box center [635, 243] width 129 height 39
click at [598, 296] on button "Request Borrower Info" at bounding box center [624, 289] width 95 height 14
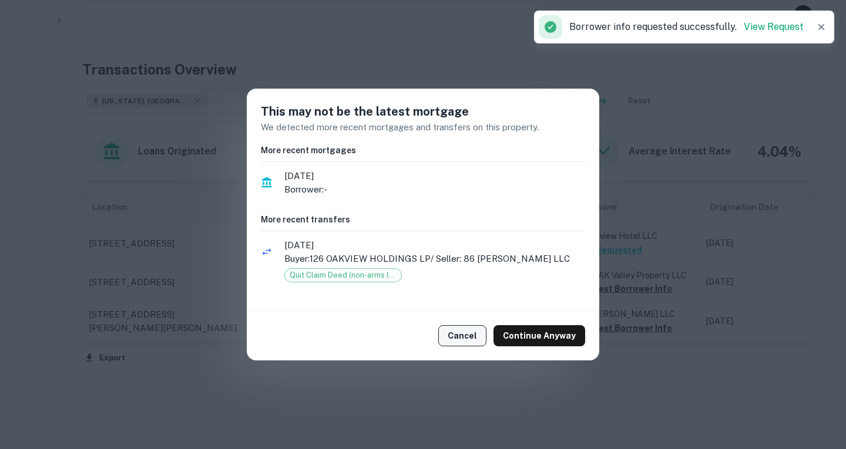
click at [472, 334] on button "Cancel" at bounding box center [462, 335] width 48 height 21
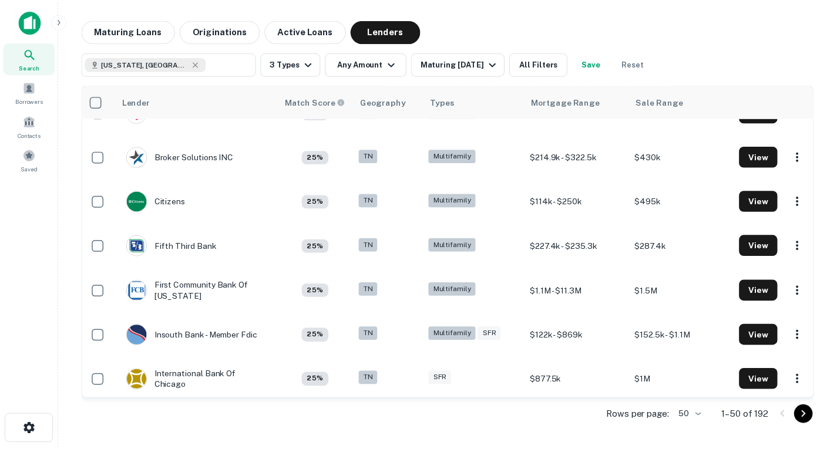
scroll to position [1916, 8]
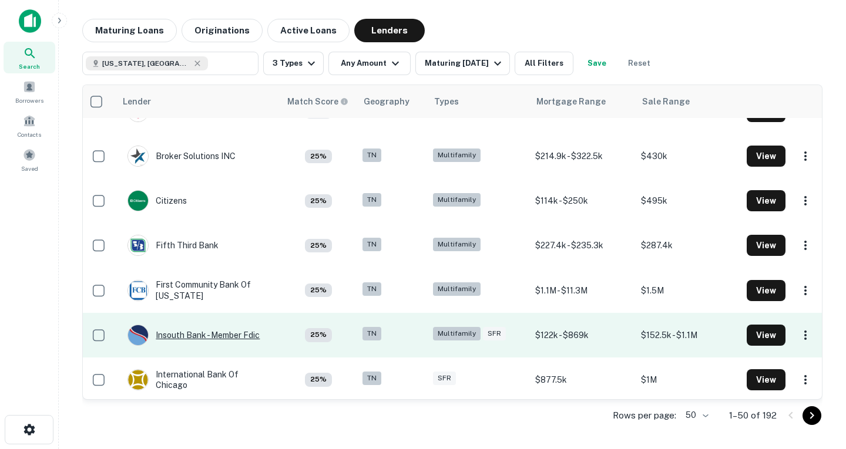
click at [233, 325] on div "Insouth Bank - Member Fdic" at bounding box center [193, 335] width 132 height 21
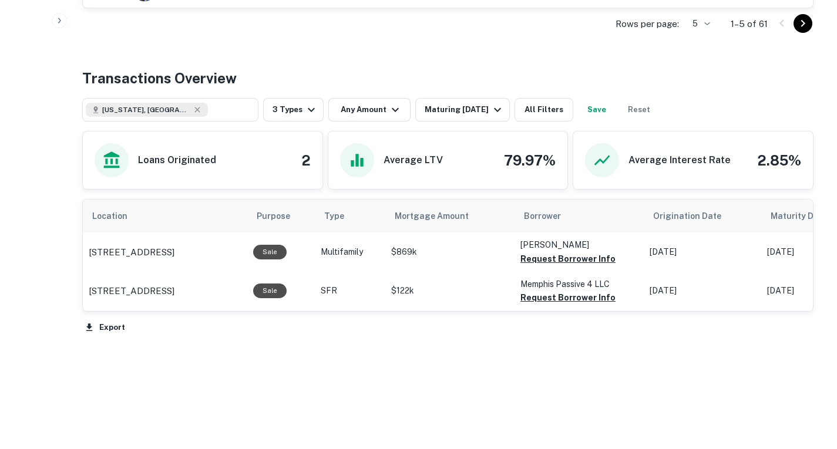
scroll to position [537, 0]
click at [560, 258] on button "Request Borrower Info" at bounding box center [567, 259] width 95 height 14
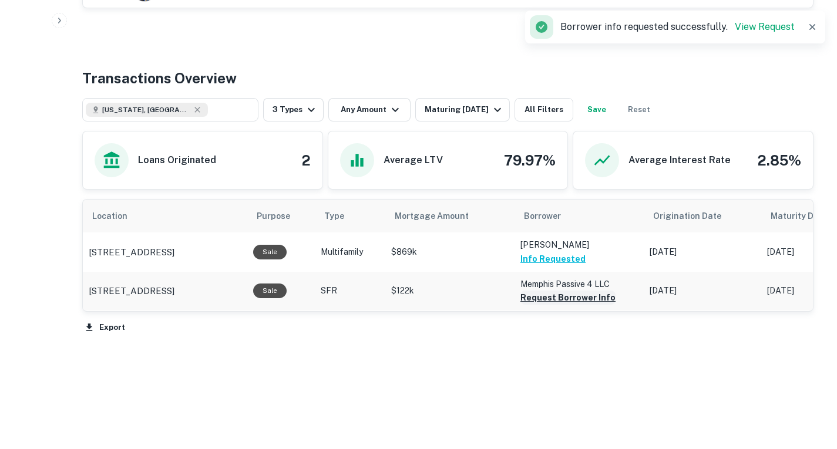
click at [542, 300] on button "Request Borrower Info" at bounding box center [567, 298] width 95 height 14
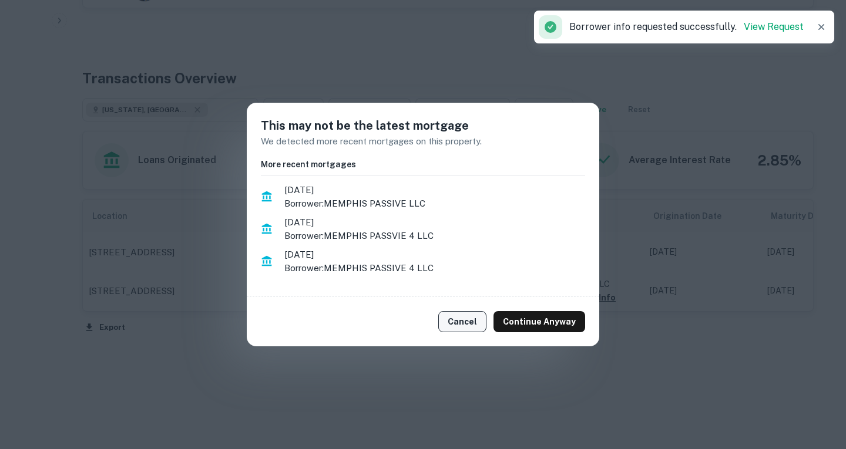
click at [455, 328] on button "Cancel" at bounding box center [462, 321] width 48 height 21
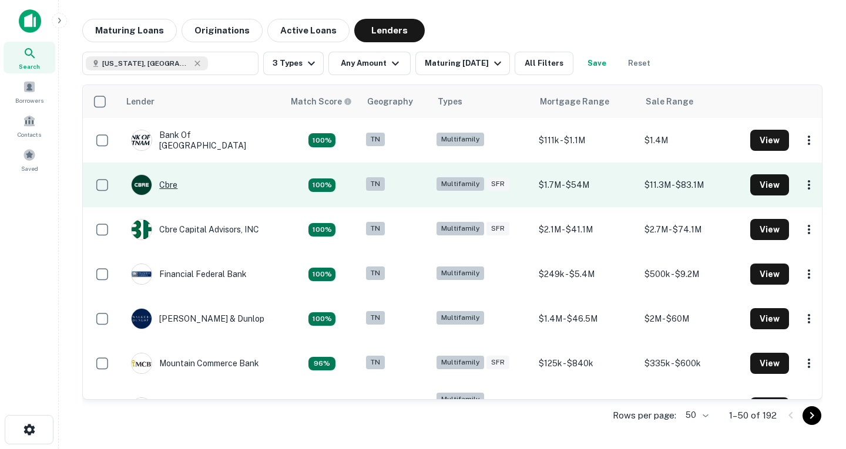
click at [169, 186] on div "Cbre" at bounding box center [154, 184] width 46 height 21
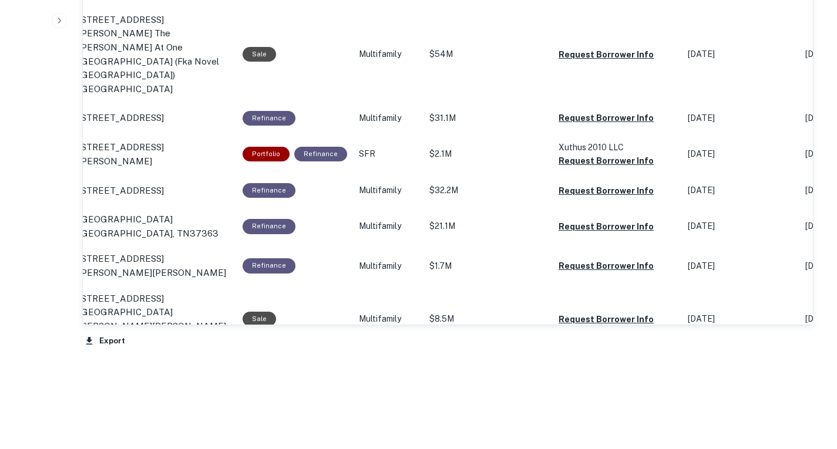
scroll to position [789, 0]
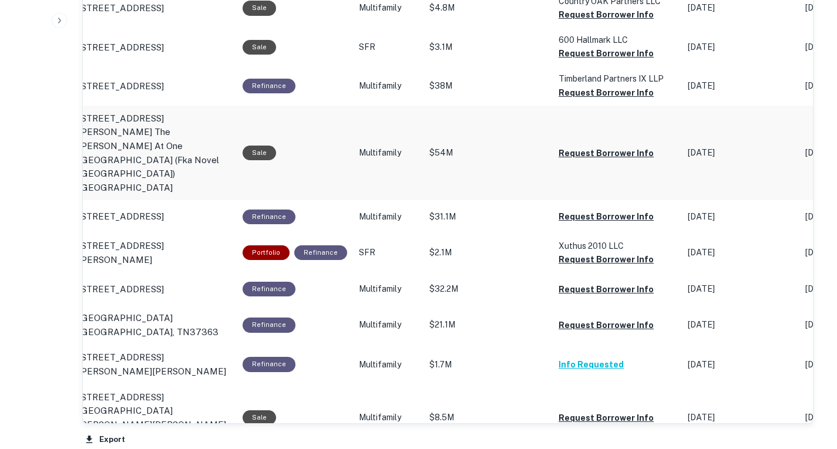
scroll to position [688, 0]
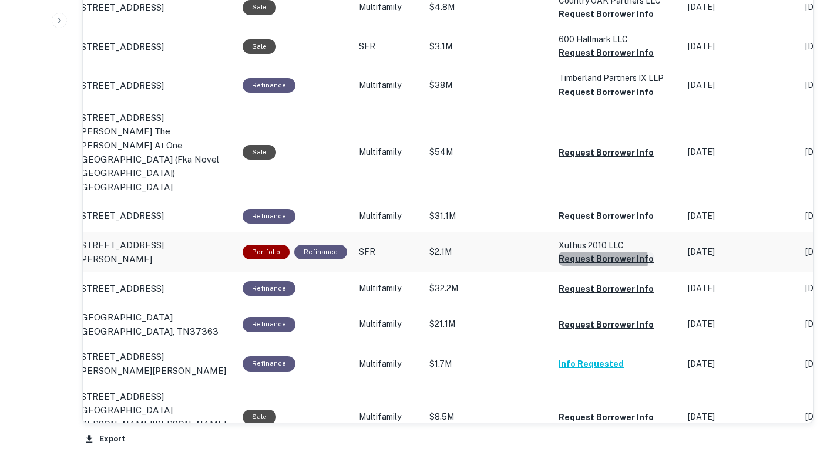
click at [582, 21] on button "Request Borrower Info" at bounding box center [605, 14] width 95 height 14
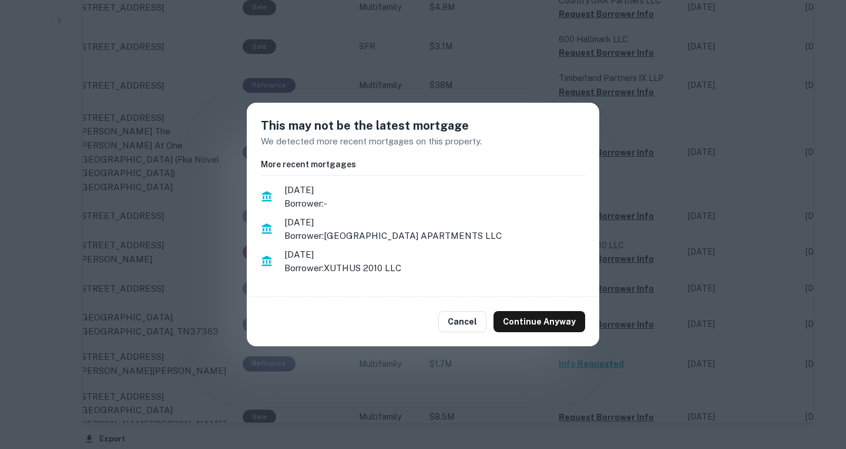
click at [462, 335] on div "Cancel Continue Anyway" at bounding box center [423, 321] width 352 height 49
click at [469, 322] on button "Cancel" at bounding box center [462, 321] width 48 height 21
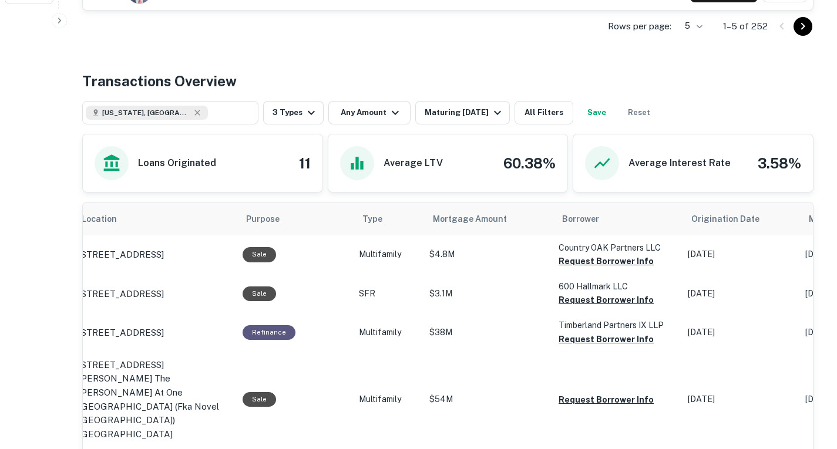
scroll to position [434, 0]
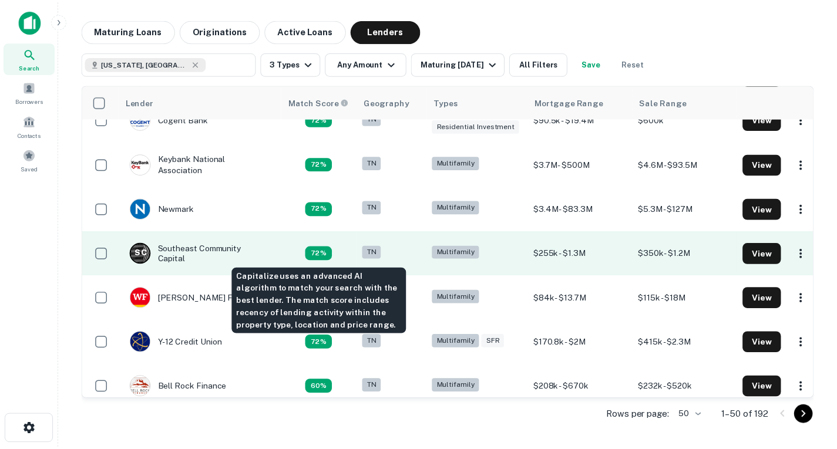
scroll to position [289, 0]
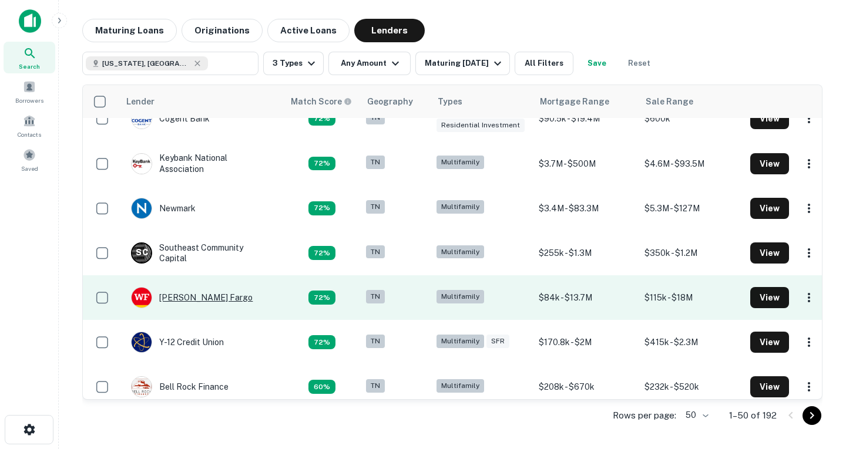
click at [197, 301] on div "[PERSON_NAME] Fargo" at bounding box center [192, 297] width 122 height 21
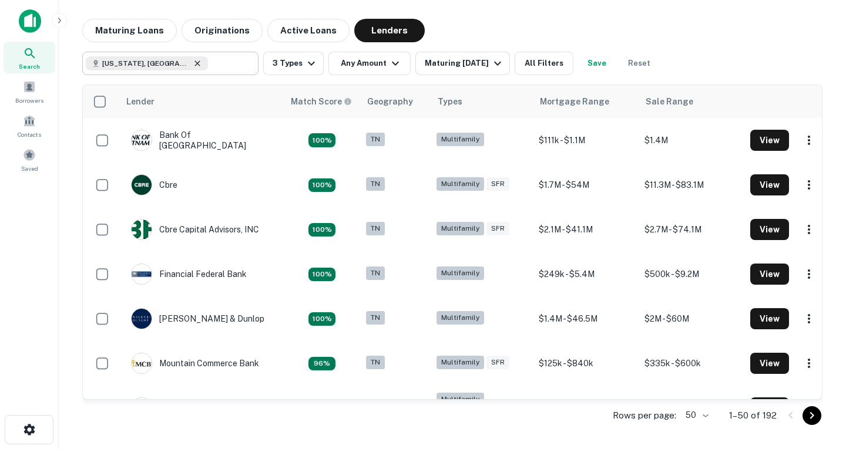
click at [194, 64] on icon at bounding box center [196, 62] width 5 height 5
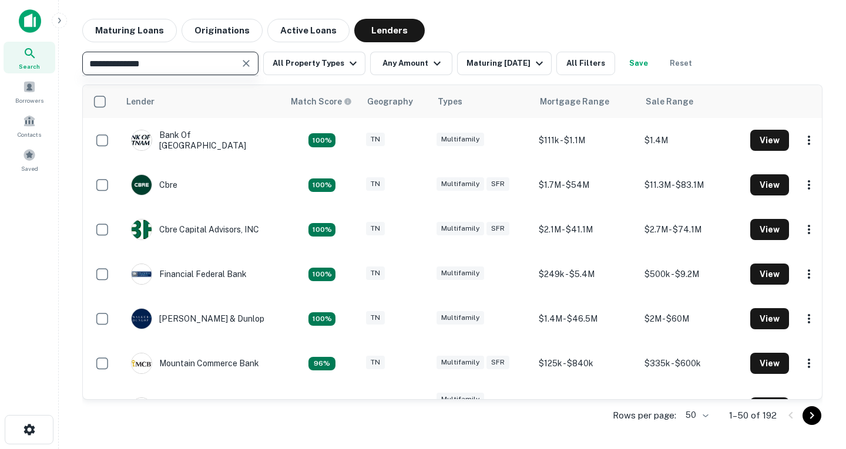
type input "**********"
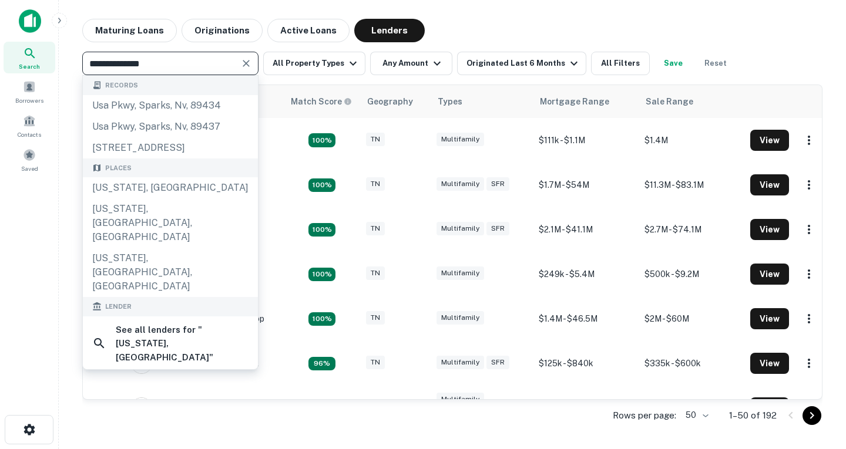
click at [248, 67] on icon "Clear" at bounding box center [246, 64] width 12 height 12
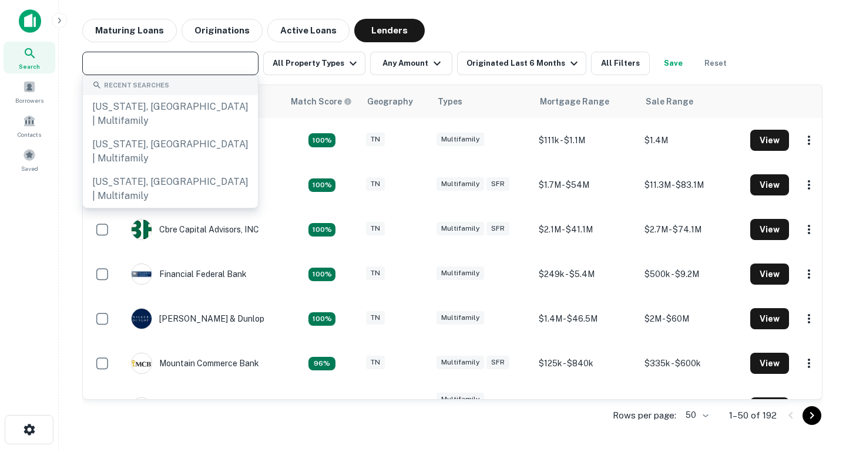
click at [216, 65] on input "text" at bounding box center [169, 63] width 167 height 16
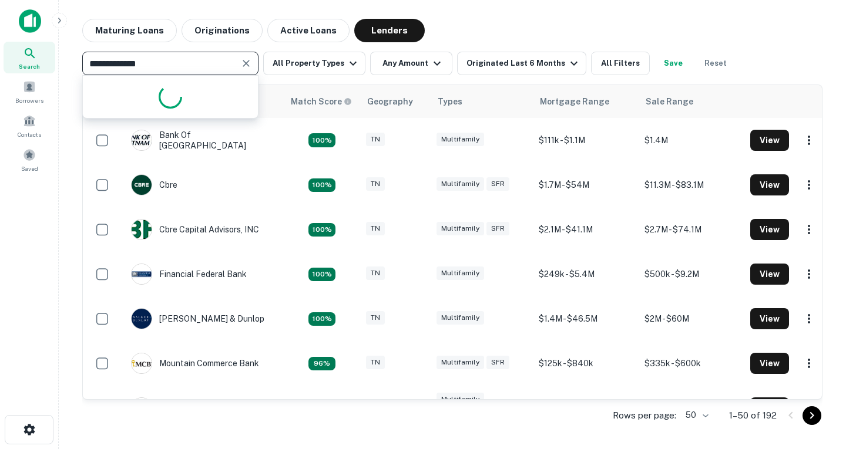
type input "**********"
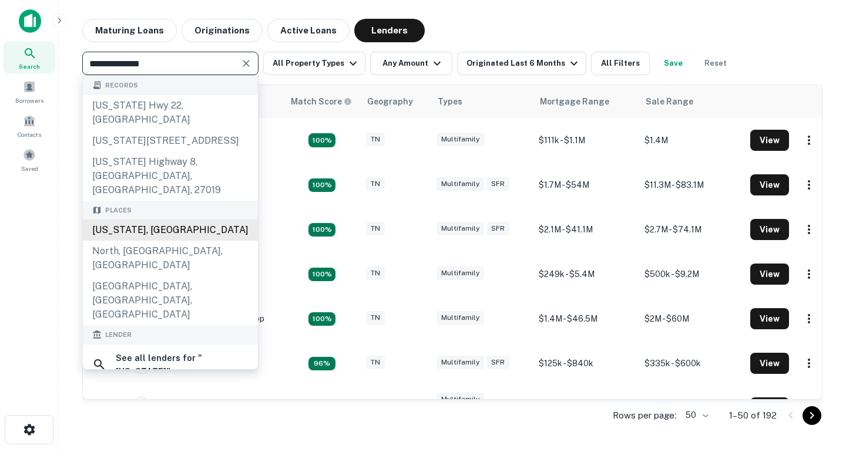
click at [157, 220] on div "[US_STATE], [GEOGRAPHIC_DATA]" at bounding box center [170, 230] width 175 height 21
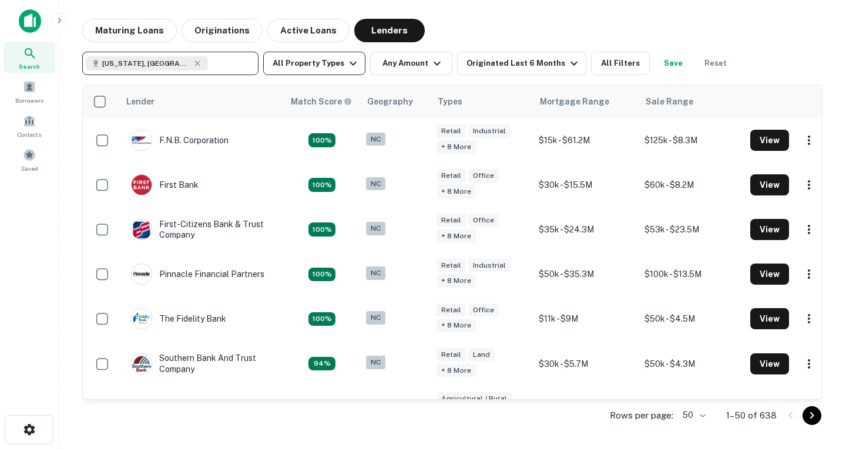
click at [346, 66] on icon "button" at bounding box center [353, 63] width 14 height 14
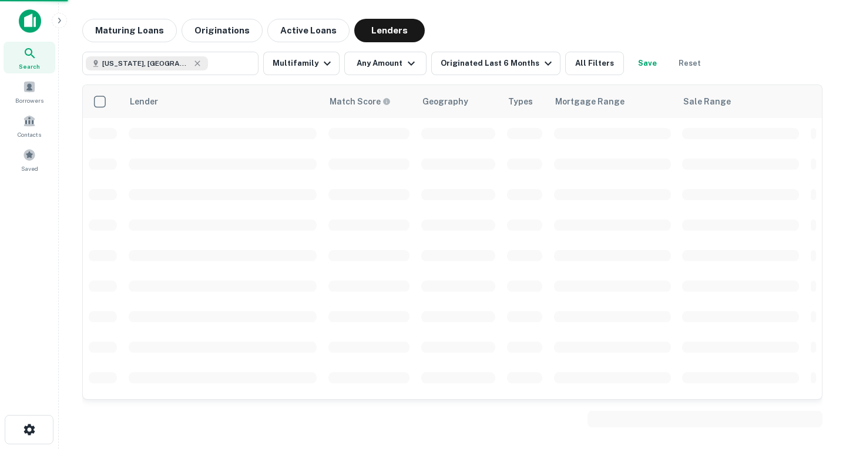
click at [530, 449] on div at bounding box center [423, 449] width 846 height 0
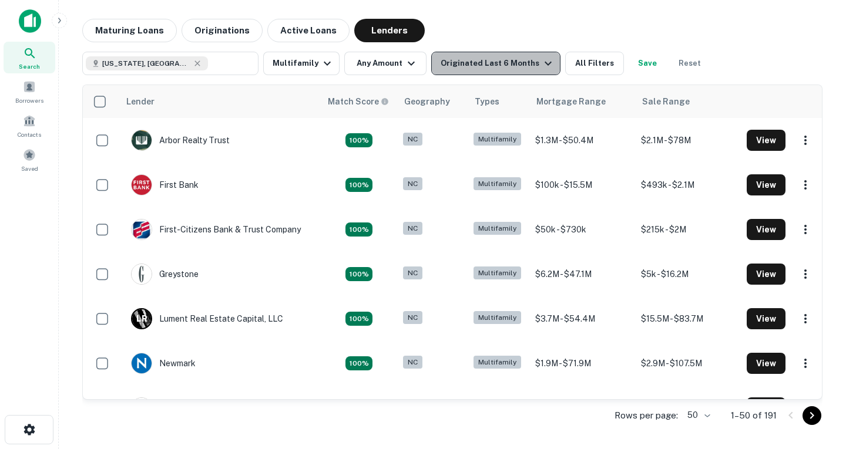
click at [541, 61] on icon "button" at bounding box center [548, 63] width 14 height 14
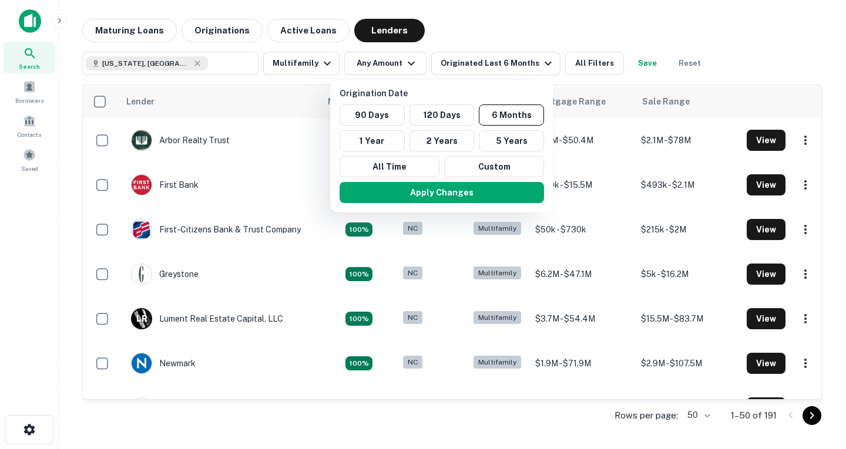
click at [596, 61] on div at bounding box center [423, 224] width 846 height 449
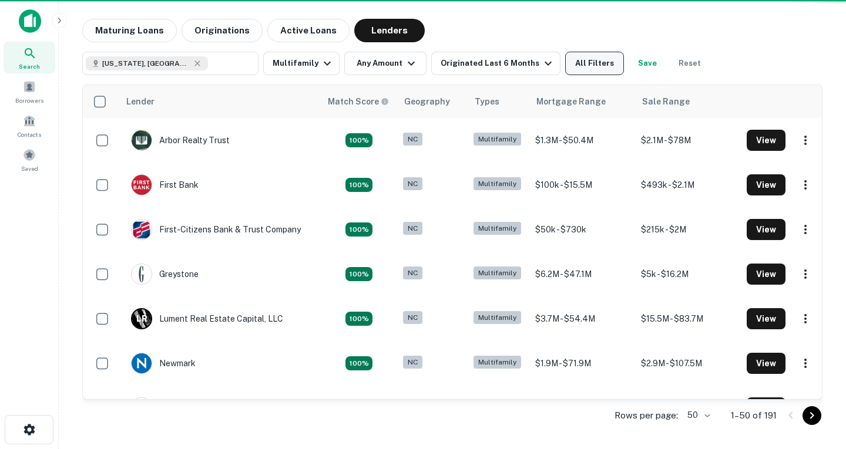
click at [574, 63] on button "All Filters" at bounding box center [594, 63] width 59 height 23
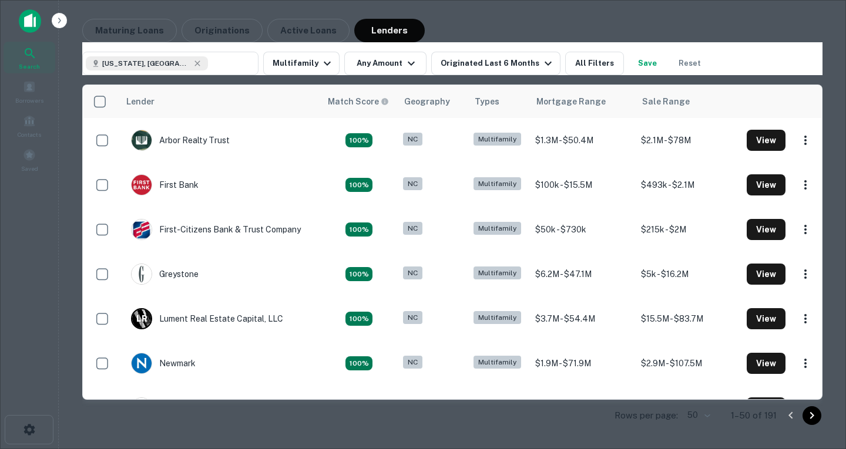
scroll to position [482, 0]
drag, startPoint x: 499, startPoint y: 426, endPoint x: 504, endPoint y: 433, distance: 9.2
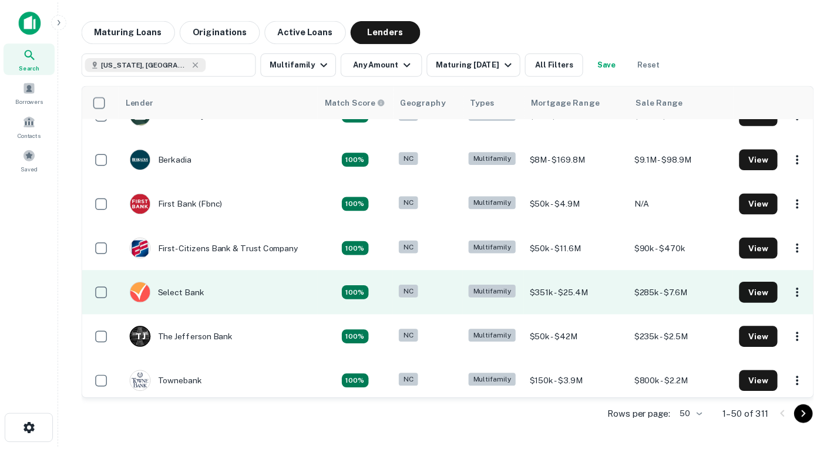
scroll to position [31, 0]
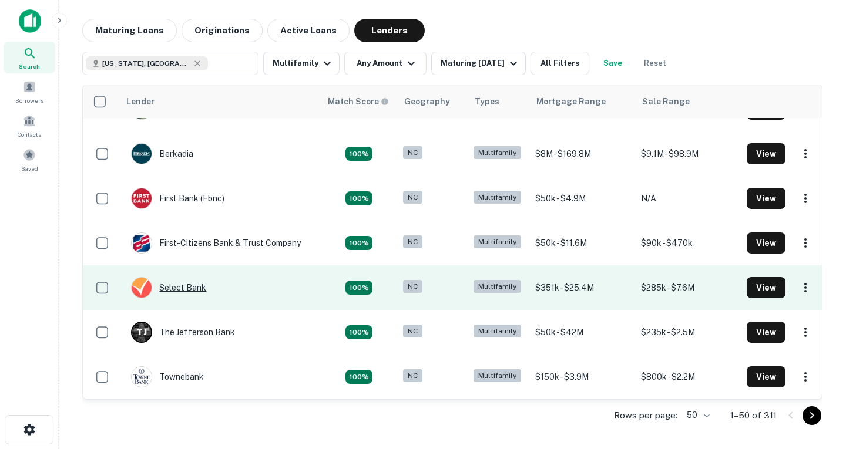
click at [199, 287] on div "Select Bank" at bounding box center [168, 287] width 75 height 21
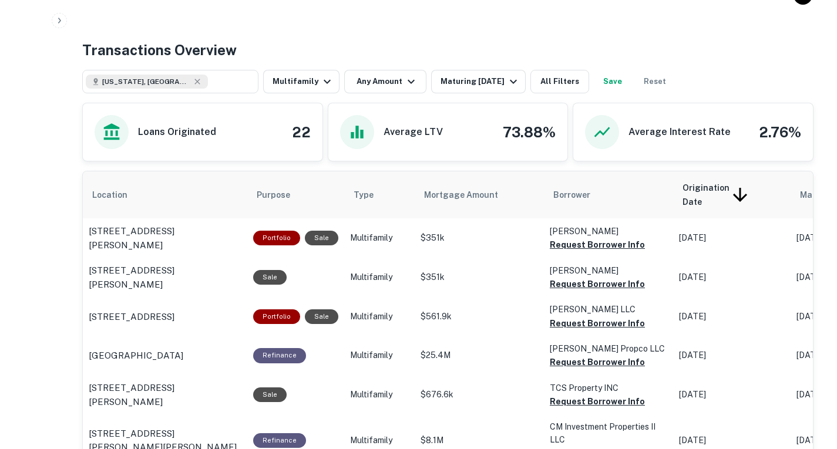
scroll to position [607, 0]
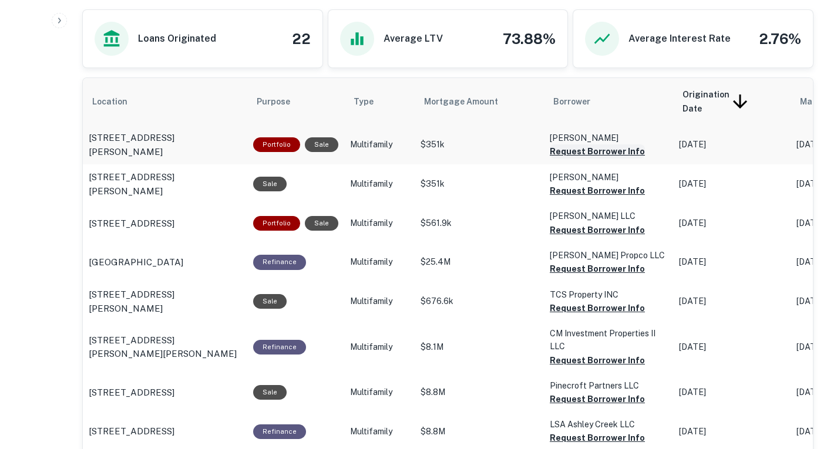
click at [564, 159] on button "Request Borrower Info" at bounding box center [597, 151] width 95 height 14
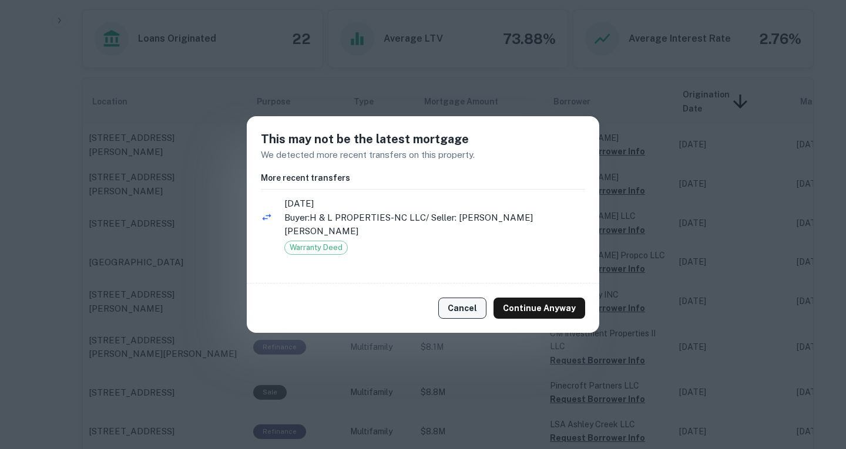
click at [469, 305] on button "Cancel" at bounding box center [462, 308] width 48 height 21
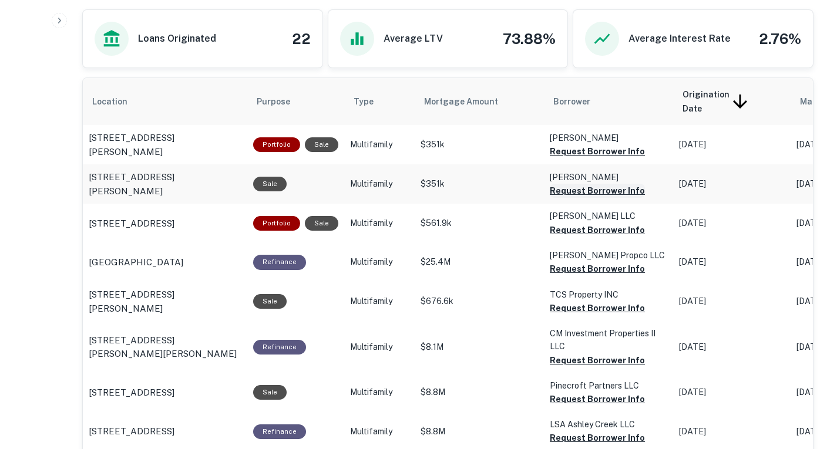
click at [558, 159] on button "Request Borrower Info" at bounding box center [597, 151] width 95 height 14
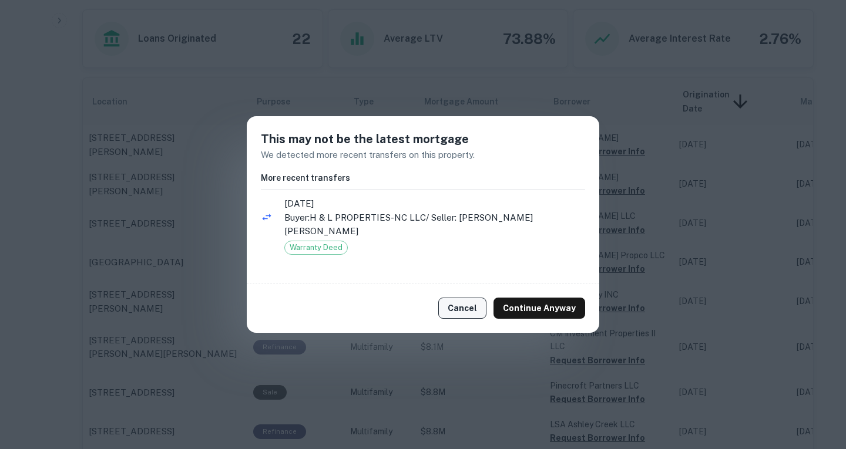
click at [456, 304] on button "Cancel" at bounding box center [462, 308] width 48 height 21
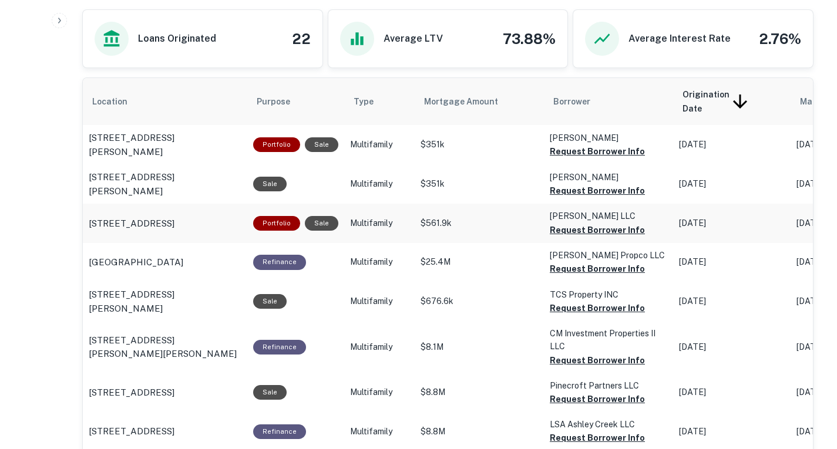
click at [574, 144] on p "[PERSON_NAME] LLC" at bounding box center [608, 138] width 117 height 13
click at [571, 159] on button "Request Borrower Info" at bounding box center [597, 151] width 95 height 14
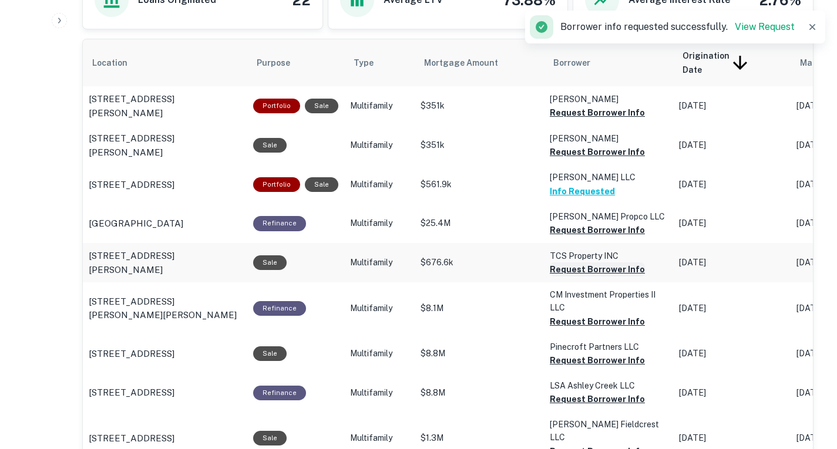
scroll to position [646, 0]
click at [577, 119] on button "Request Borrower Info" at bounding box center [597, 112] width 95 height 14
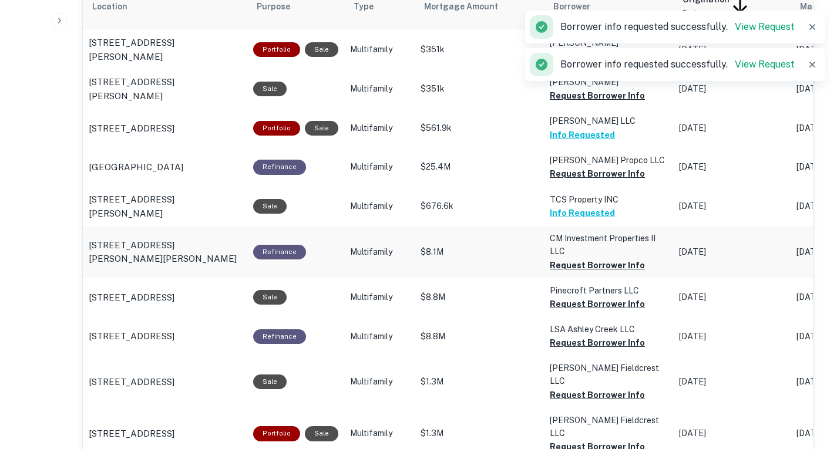
scroll to position [787, 0]
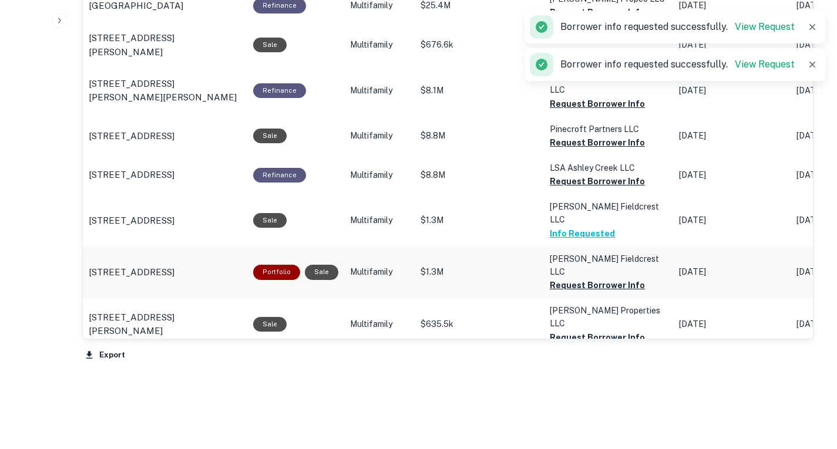
scroll to position [868, 0]
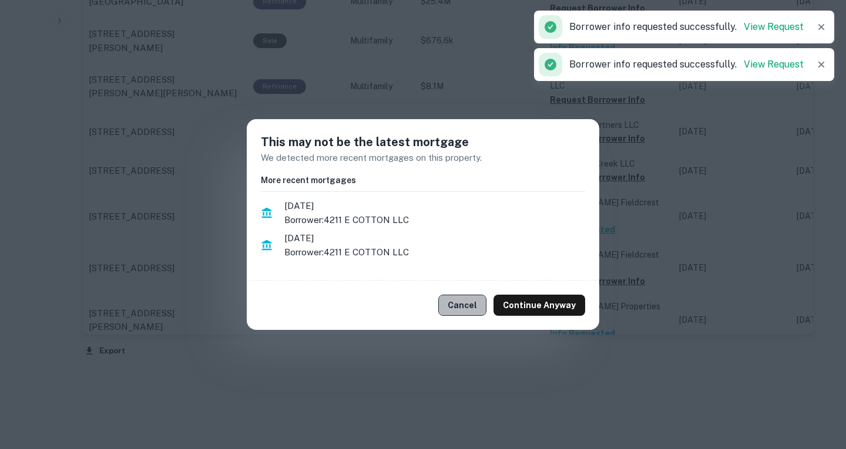
click at [473, 304] on button "Cancel" at bounding box center [462, 305] width 48 height 21
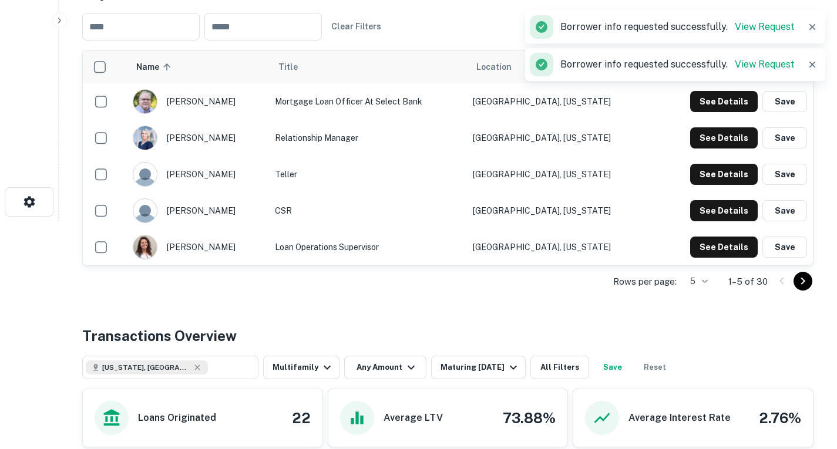
scroll to position [222, 0]
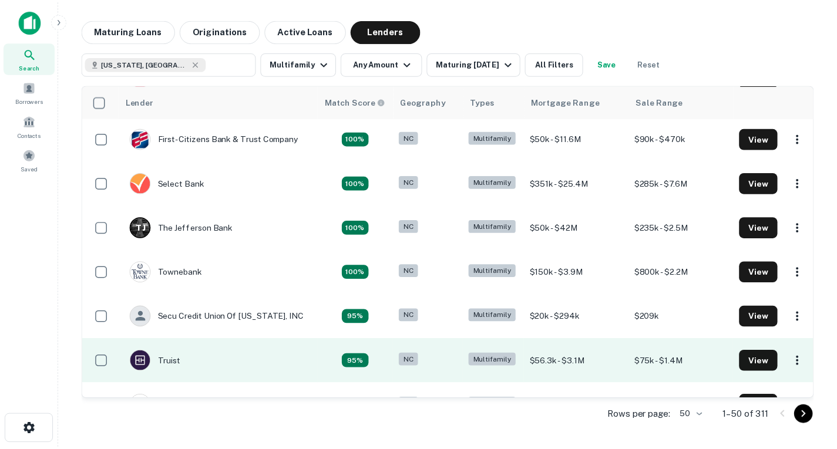
scroll to position [196, 0]
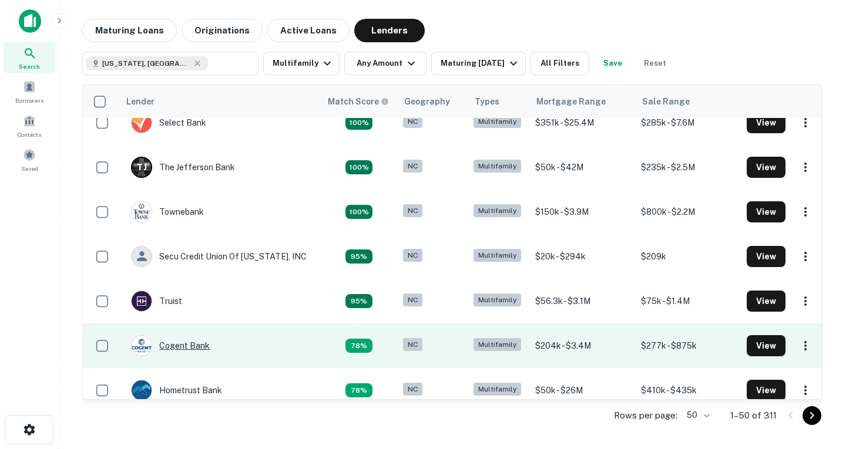
click at [194, 345] on div "Cogent Bank" at bounding box center [170, 345] width 79 height 21
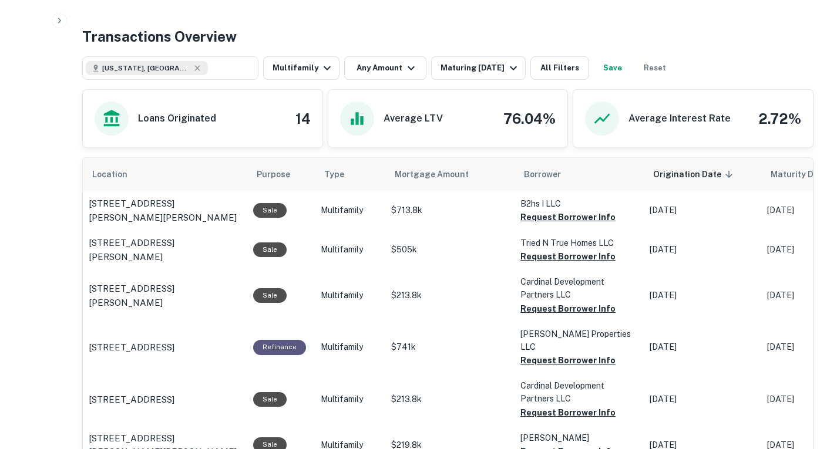
scroll to position [581, 0]
click at [547, 218] on button "Request Borrower Info" at bounding box center [567, 217] width 95 height 14
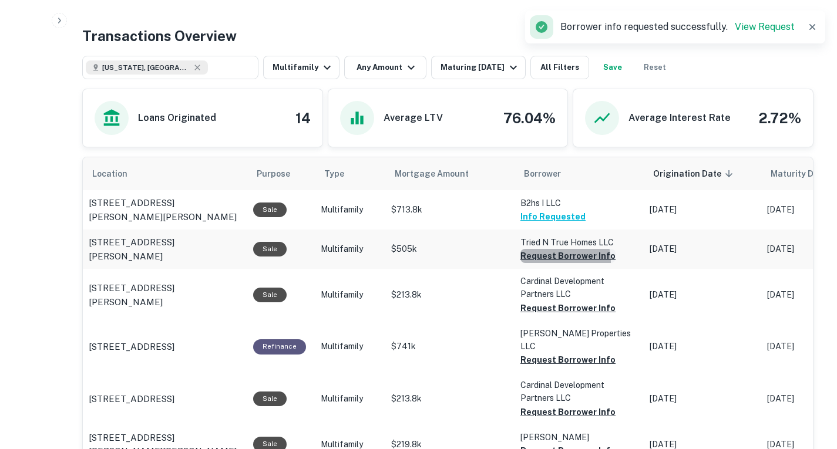
click at [551, 262] on button "Request Borrower Info" at bounding box center [567, 256] width 95 height 14
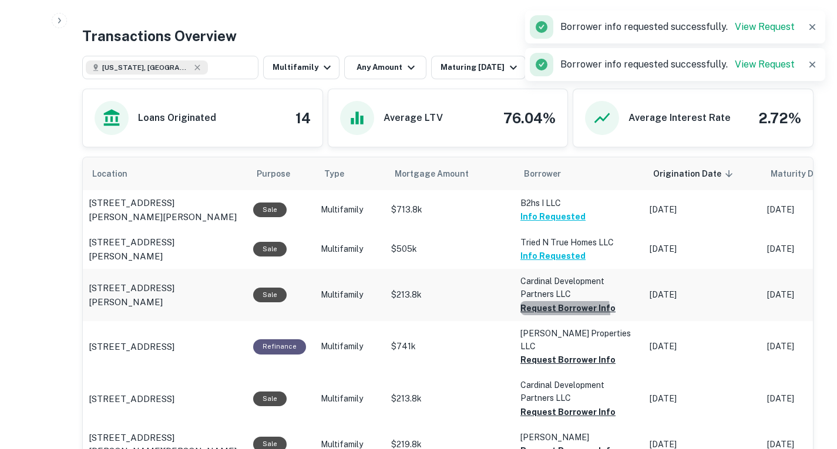
click at [540, 314] on button "Request Borrower Info" at bounding box center [567, 308] width 95 height 14
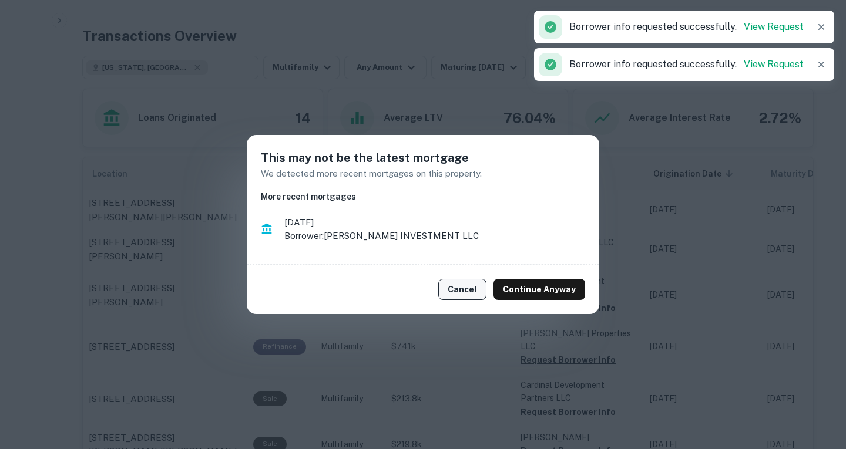
click at [479, 288] on button "Cancel" at bounding box center [462, 289] width 48 height 21
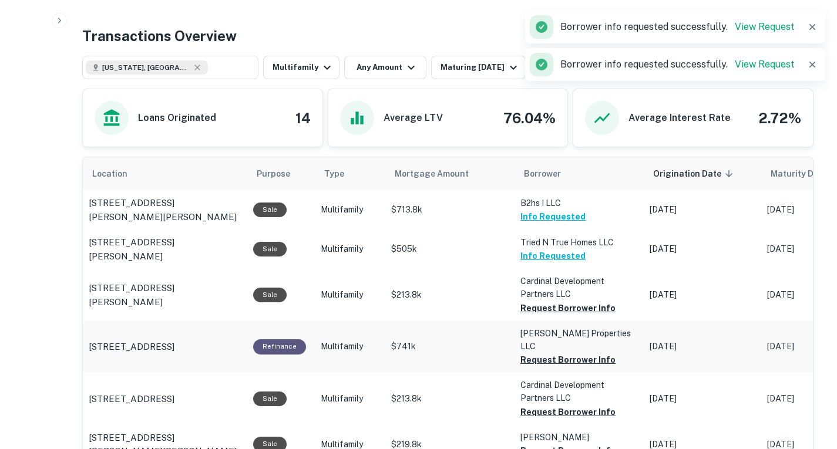
click at [525, 210] on p "[PERSON_NAME] Properties LLC" at bounding box center [578, 203] width 117 height 13
click at [529, 315] on button "Request Borrower Info" at bounding box center [567, 308] width 95 height 14
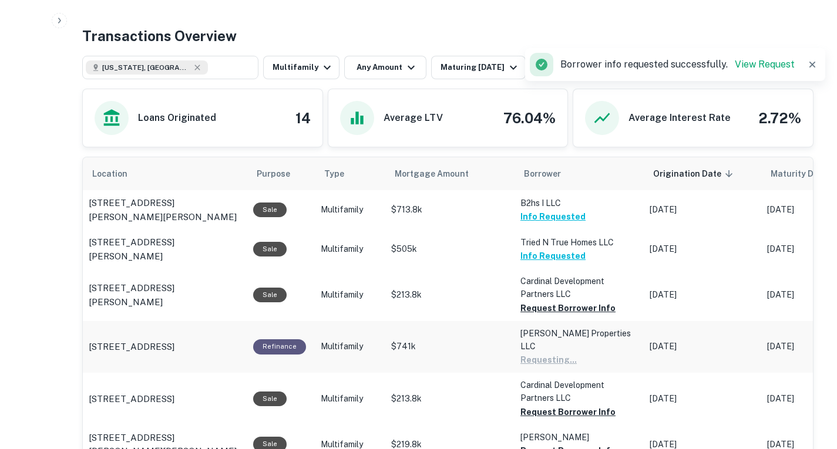
scroll to position [655, 0]
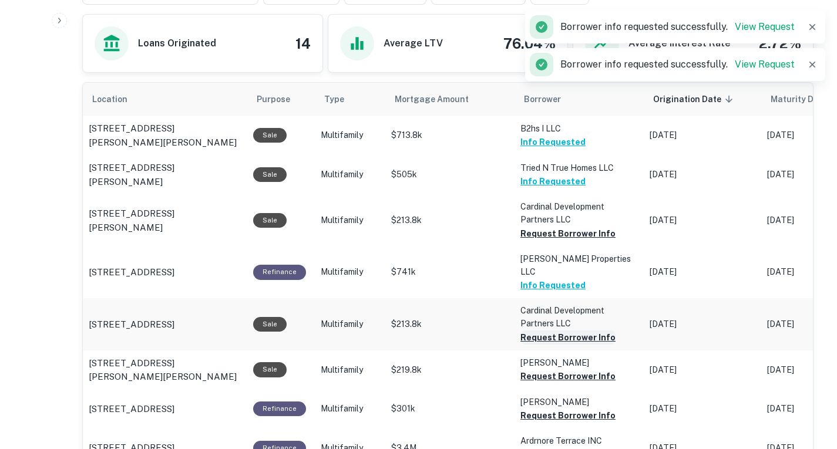
click at [535, 241] on button "Request Borrower Info" at bounding box center [567, 234] width 95 height 14
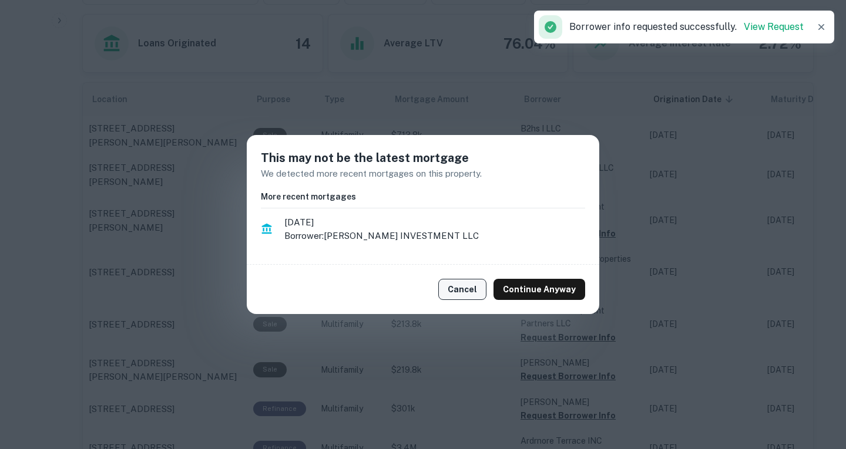
click at [455, 291] on button "Cancel" at bounding box center [462, 289] width 48 height 21
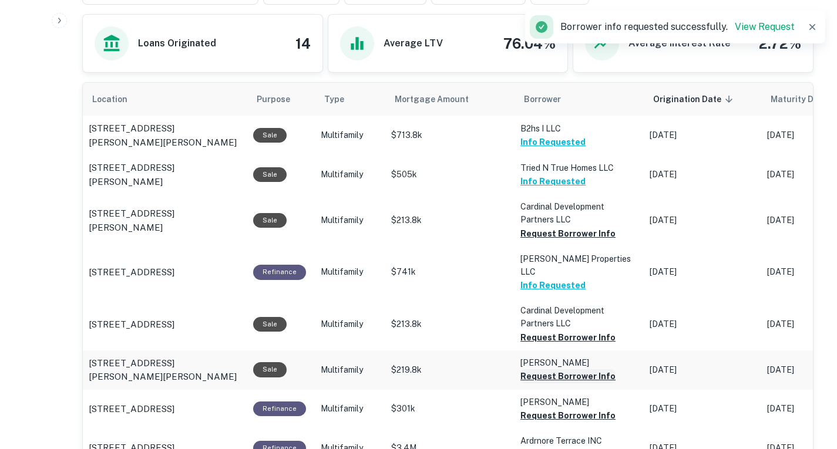
click at [536, 241] on button "Request Borrower Info" at bounding box center [567, 234] width 95 height 14
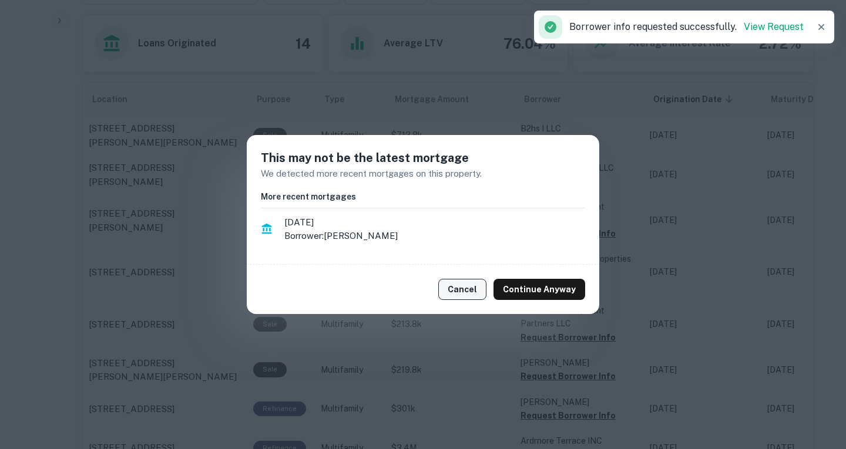
click at [470, 283] on button "Cancel" at bounding box center [462, 289] width 48 height 21
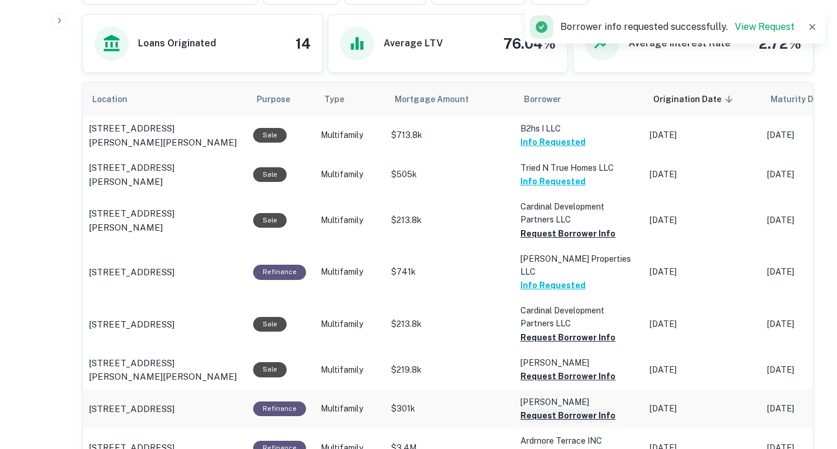
scroll to position [742, 0]
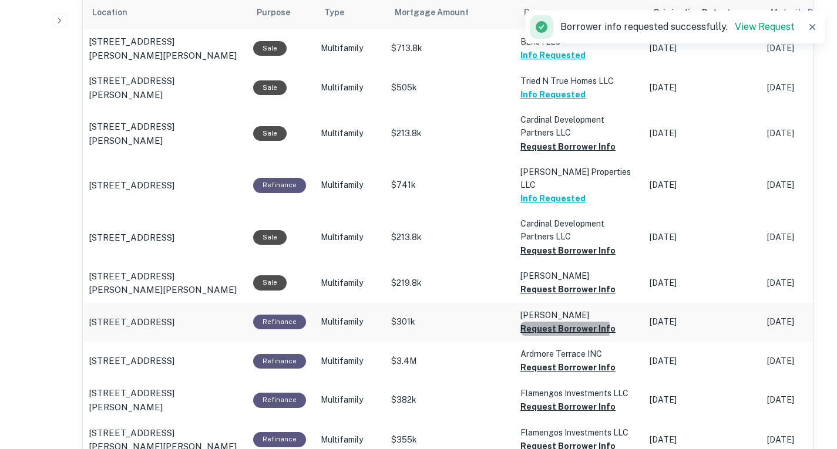
click at [538, 154] on button "Request Borrower Info" at bounding box center [567, 147] width 95 height 14
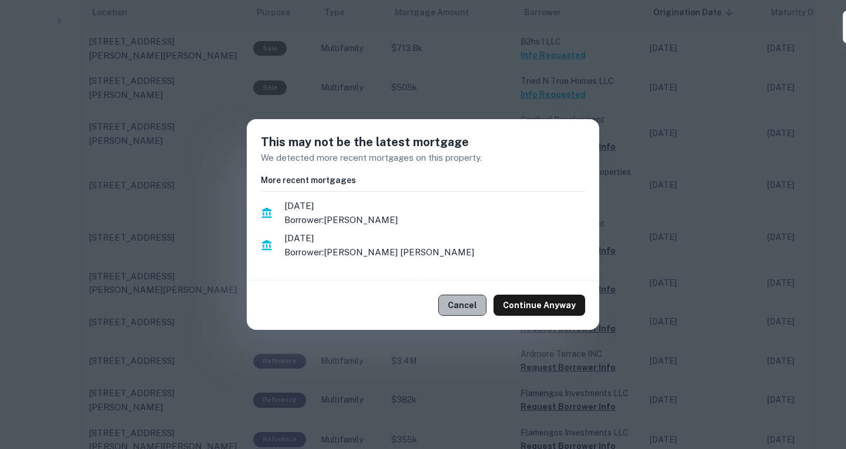
click at [470, 296] on button "Cancel" at bounding box center [462, 305] width 48 height 21
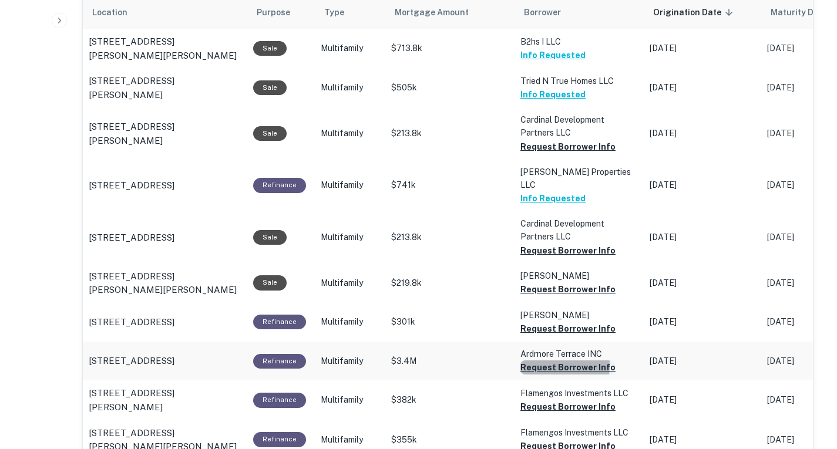
click at [528, 154] on button "Request Borrower Info" at bounding box center [567, 147] width 95 height 14
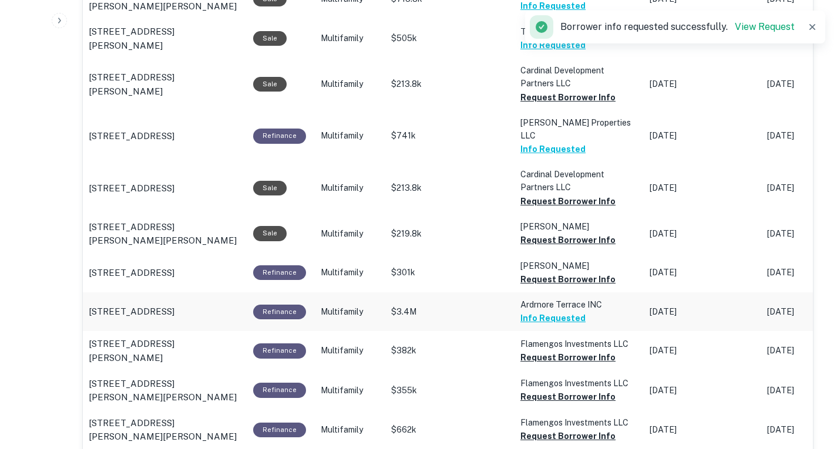
scroll to position [797, 0]
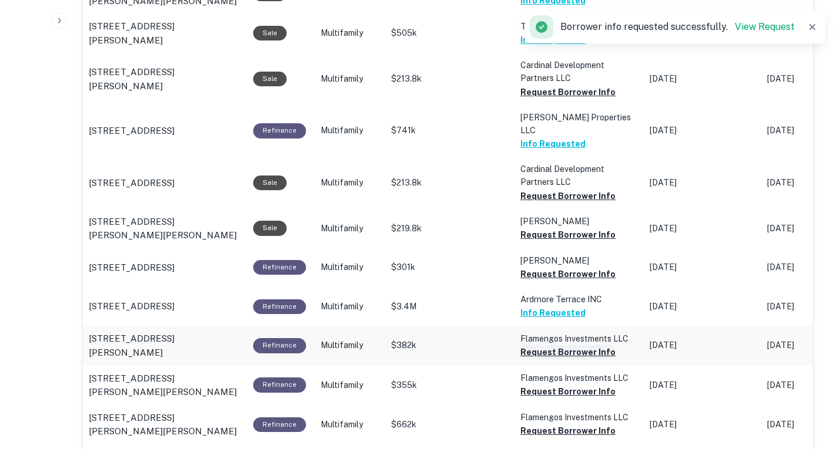
click at [550, 99] on button "Request Borrower Info" at bounding box center [567, 92] width 95 height 14
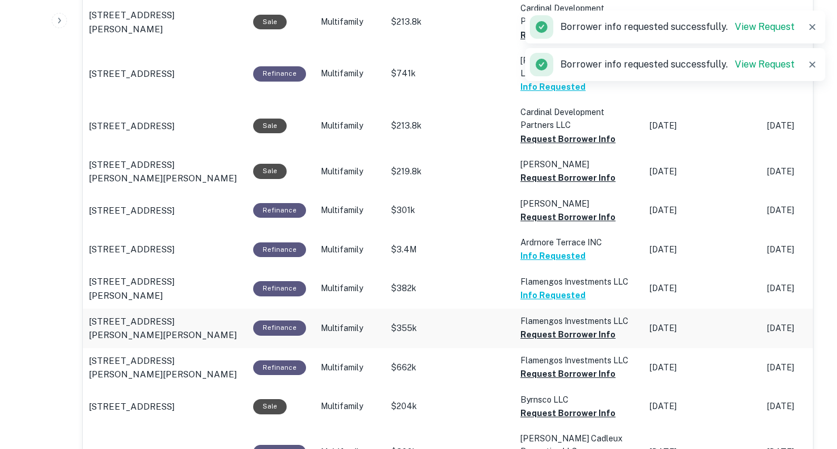
scroll to position [855, 0]
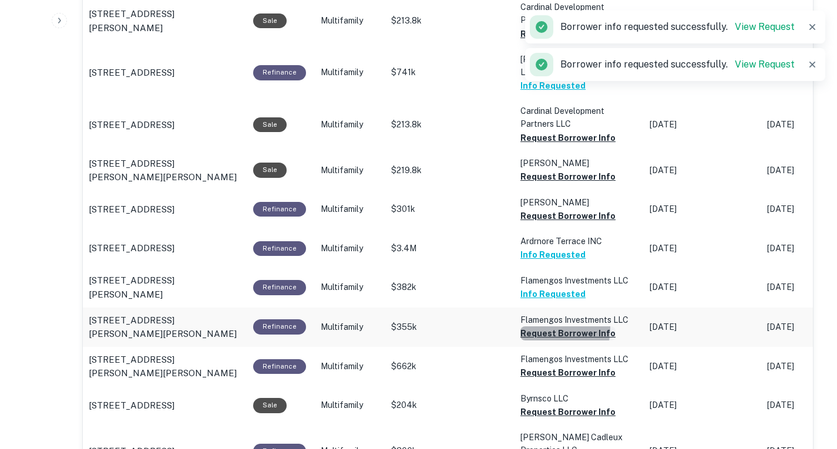
click at [536, 41] on button "Request Borrower Info" at bounding box center [567, 34] width 95 height 14
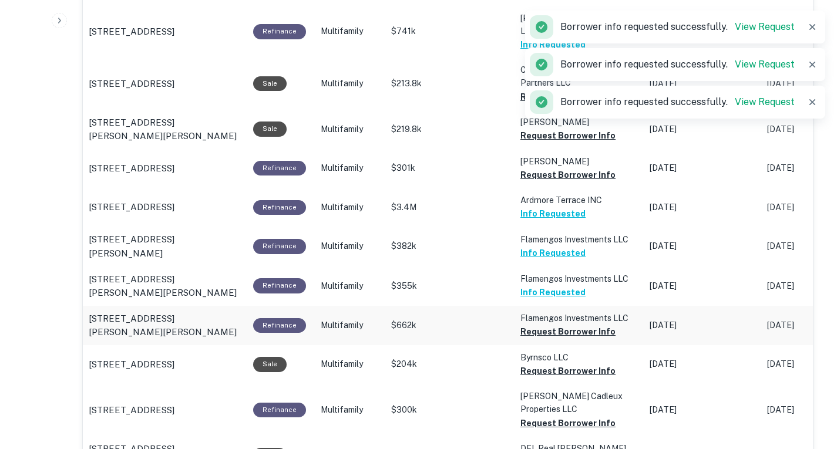
scroll to position [897, 0]
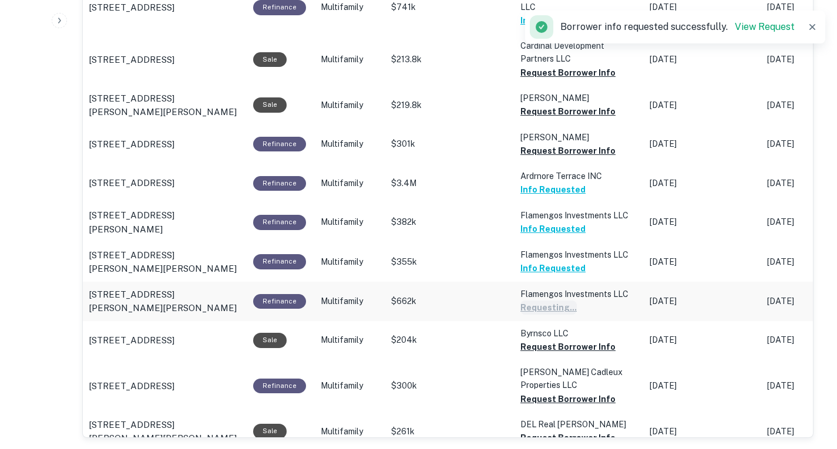
scroll to position [928, 0]
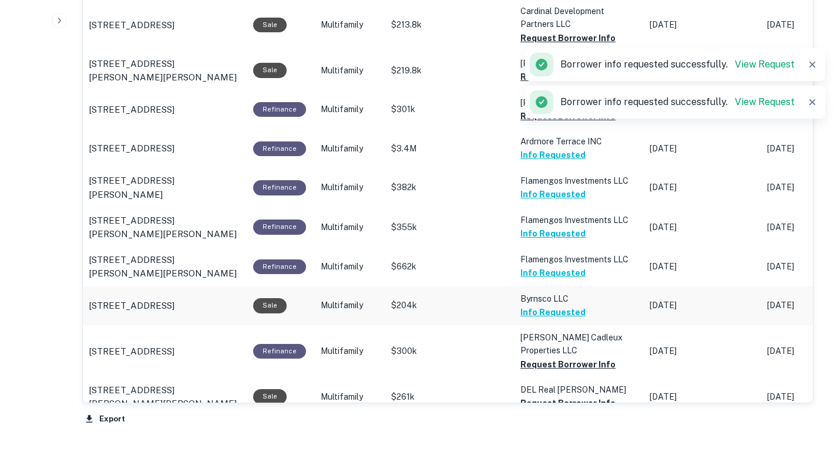
scroll to position [957, 0]
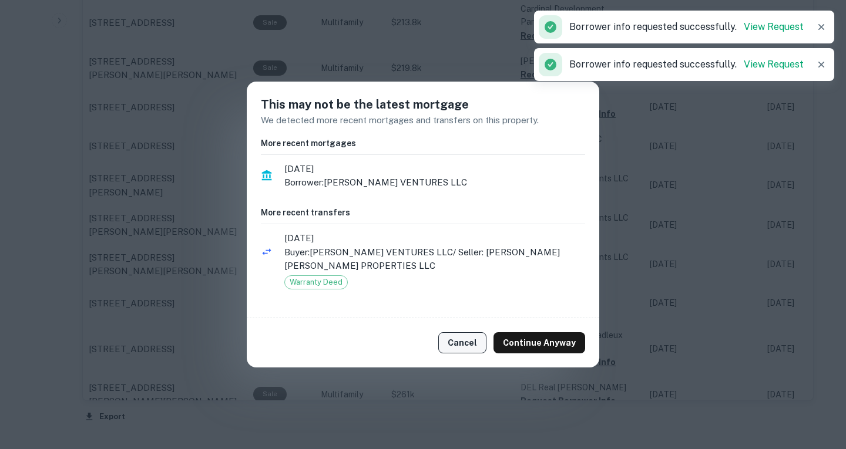
click at [474, 348] on button "Cancel" at bounding box center [462, 342] width 48 height 21
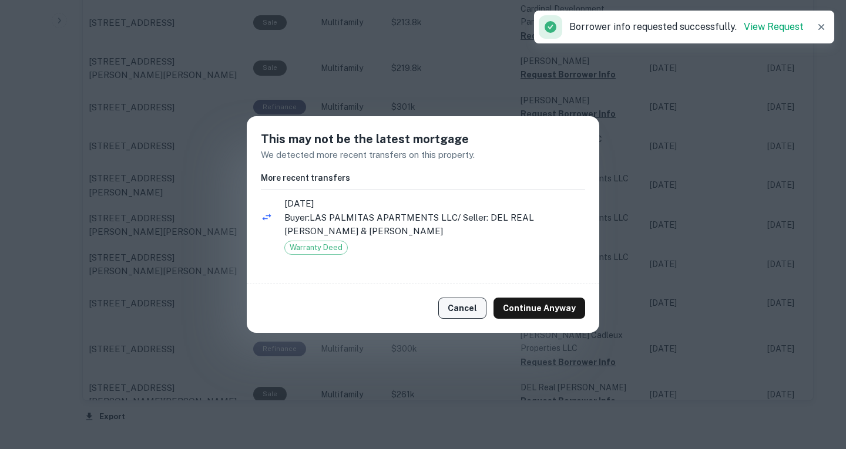
click at [462, 314] on button "Cancel" at bounding box center [462, 308] width 48 height 21
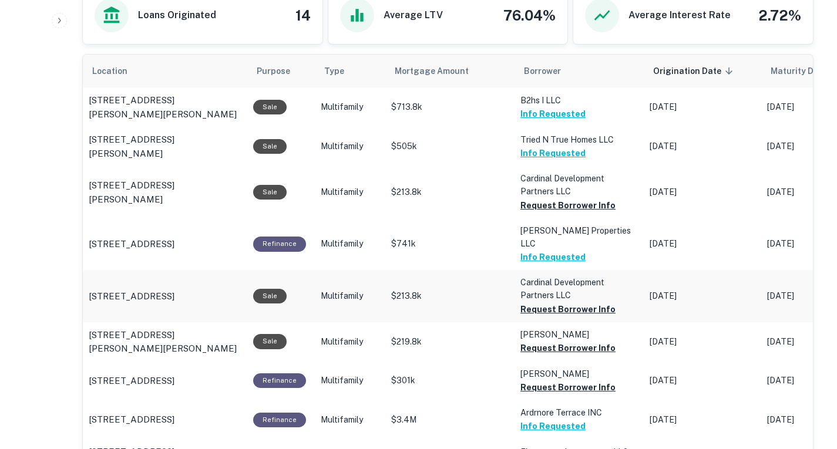
scroll to position [681, 0]
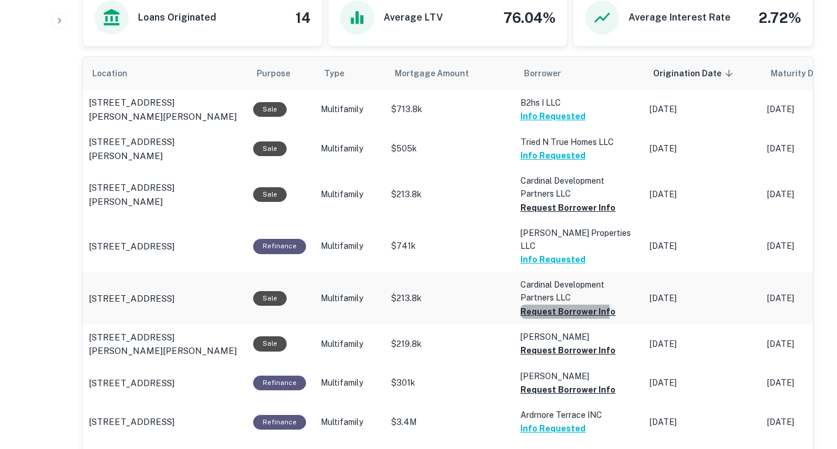
click at [538, 215] on button "Request Borrower Info" at bounding box center [567, 208] width 95 height 14
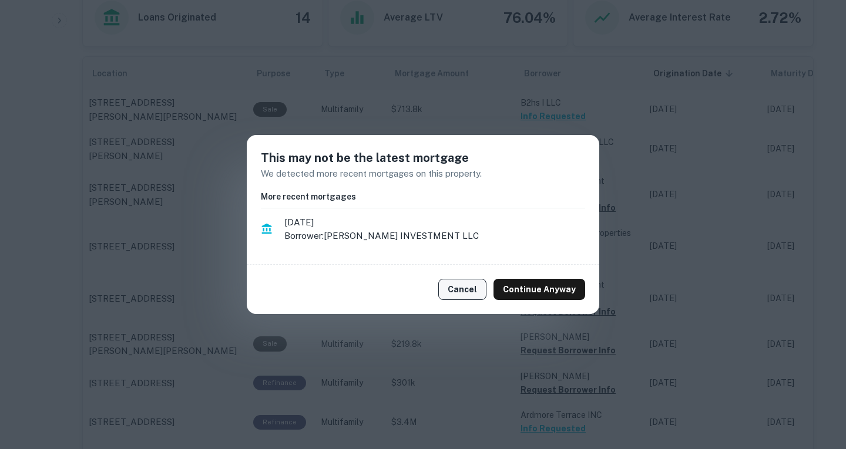
click at [454, 289] on button "Cancel" at bounding box center [462, 289] width 48 height 21
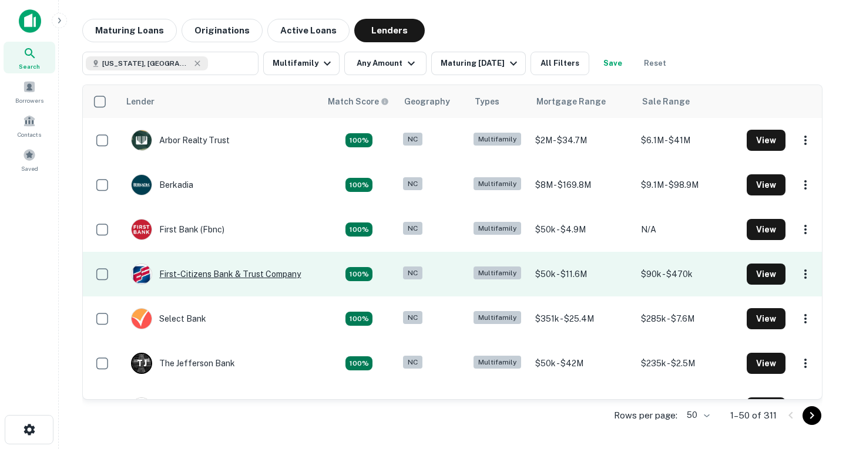
click at [237, 277] on div "First-citizens Bank & Trust Company" at bounding box center [216, 274] width 170 height 21
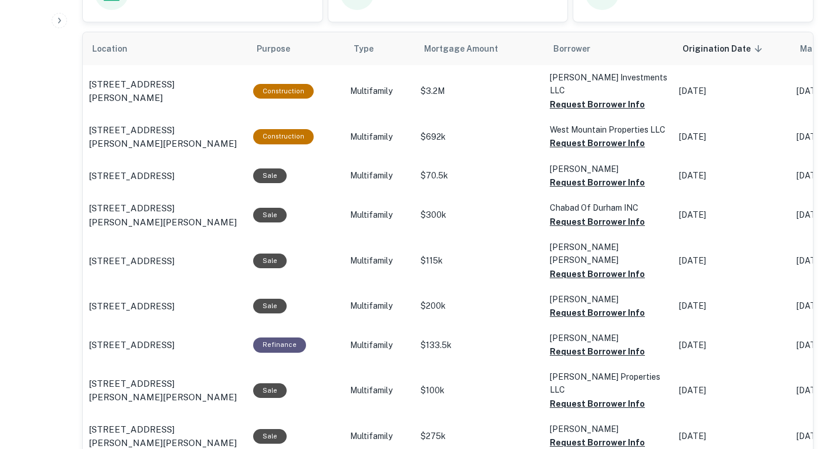
scroll to position [652, 0]
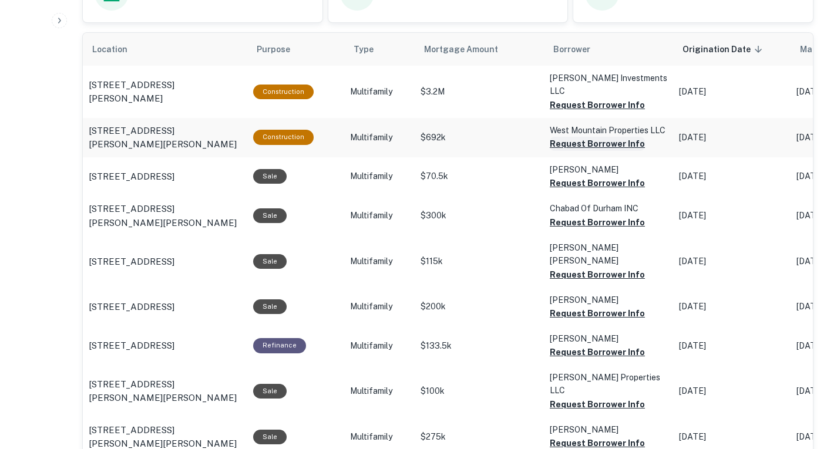
click at [563, 112] on button "Request Borrower Info" at bounding box center [597, 105] width 95 height 14
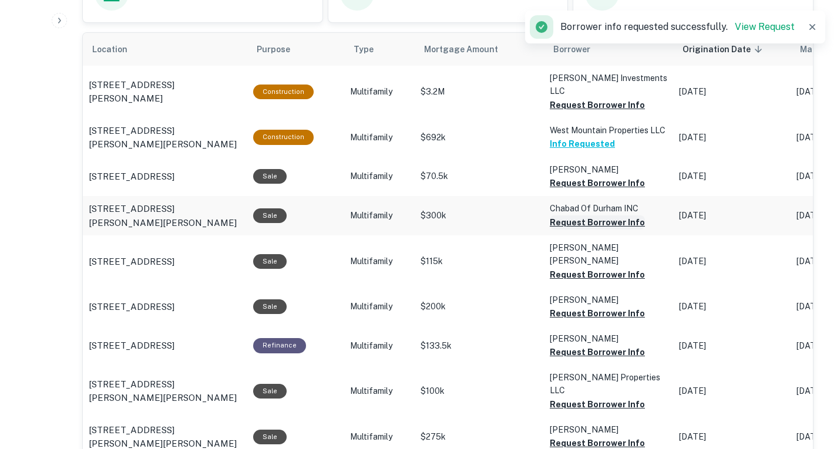
click at [575, 112] on button "Request Borrower Info" at bounding box center [597, 105] width 95 height 14
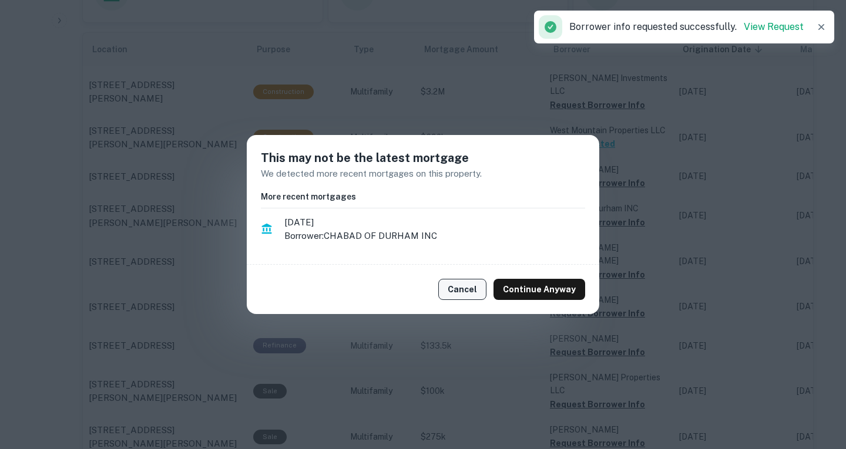
click at [470, 288] on button "Cancel" at bounding box center [462, 289] width 48 height 21
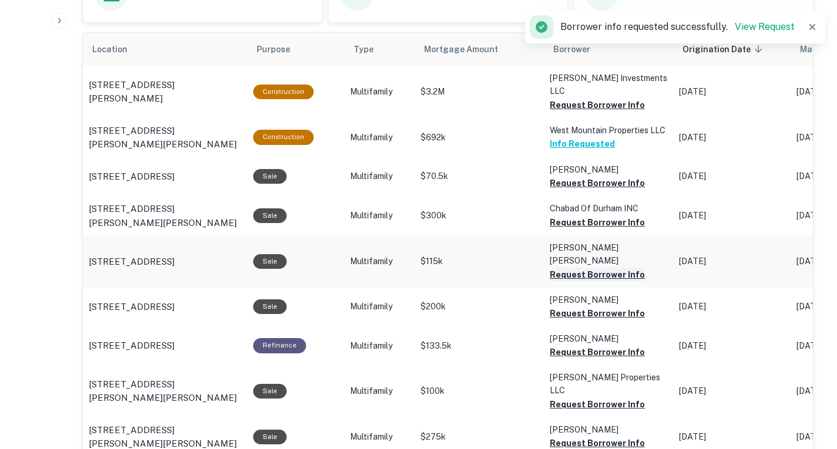
click at [575, 112] on button "Request Borrower Info" at bounding box center [597, 105] width 95 height 14
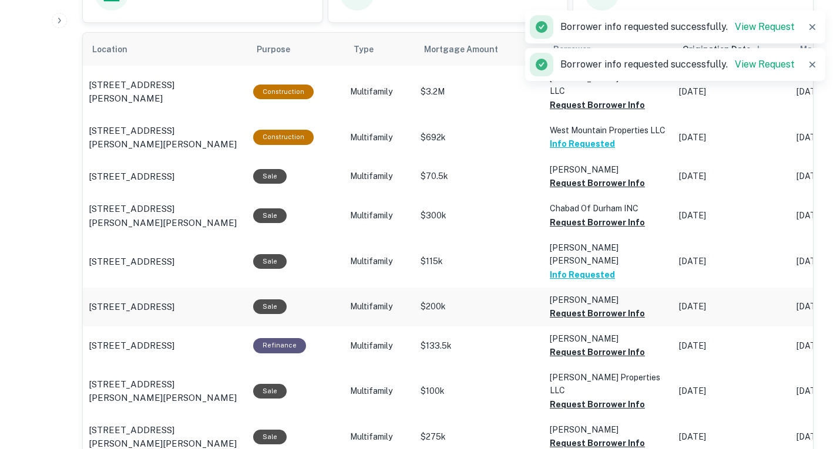
scroll to position [672, 0]
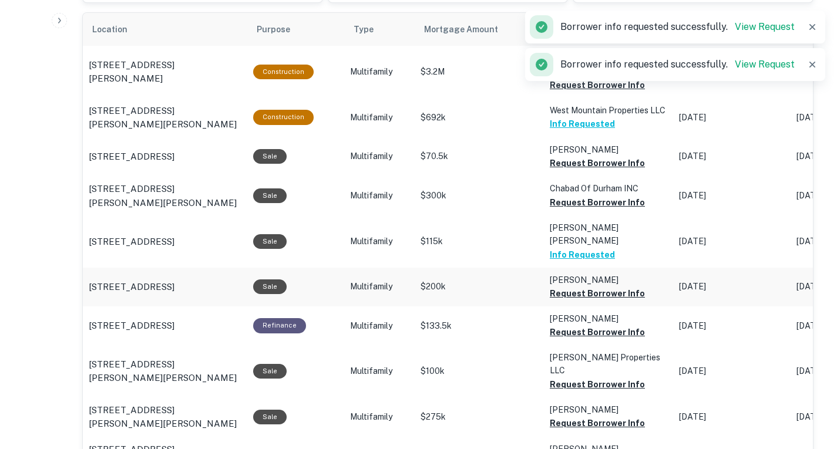
click at [560, 97] on td "[PERSON_NAME] Request Borrower Info" at bounding box center [608, 72] width 129 height 52
click at [562, 92] on button "Request Borrower Info" at bounding box center [597, 85] width 95 height 14
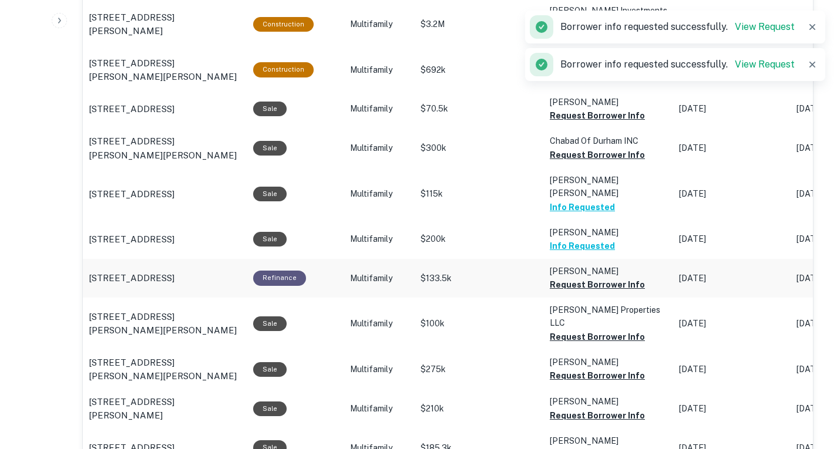
scroll to position [720, 0]
click at [566, 44] on button "Request Borrower Info" at bounding box center [597, 37] width 95 height 14
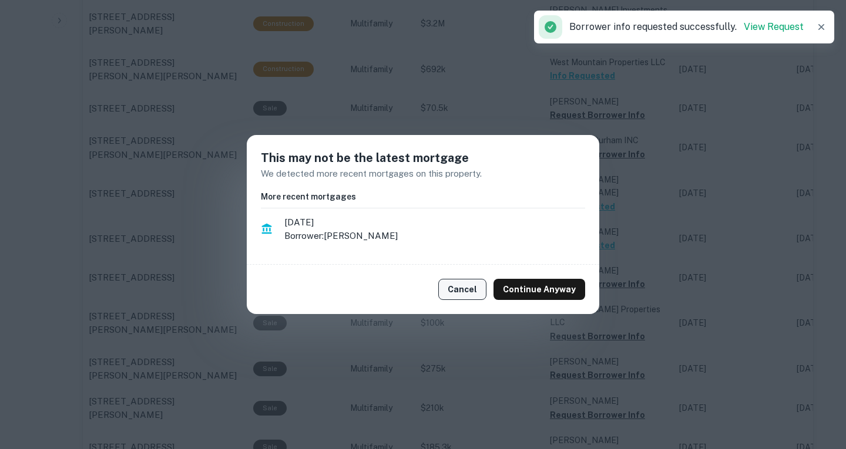
click at [466, 286] on button "Cancel" at bounding box center [462, 289] width 48 height 21
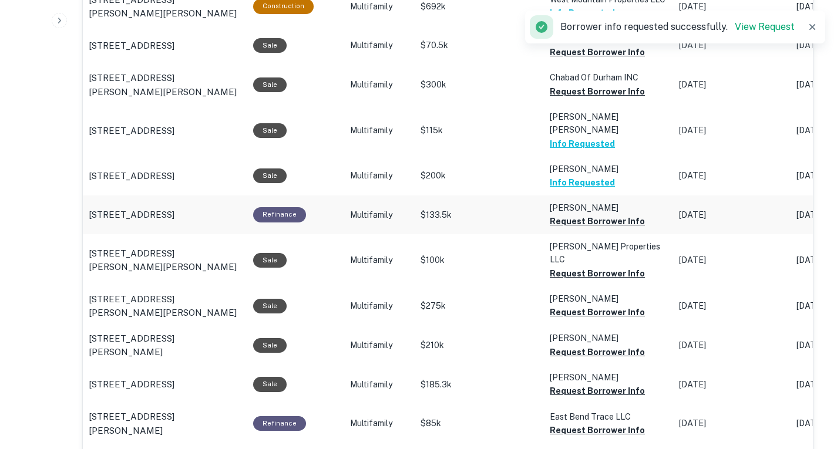
scroll to position [787, 0]
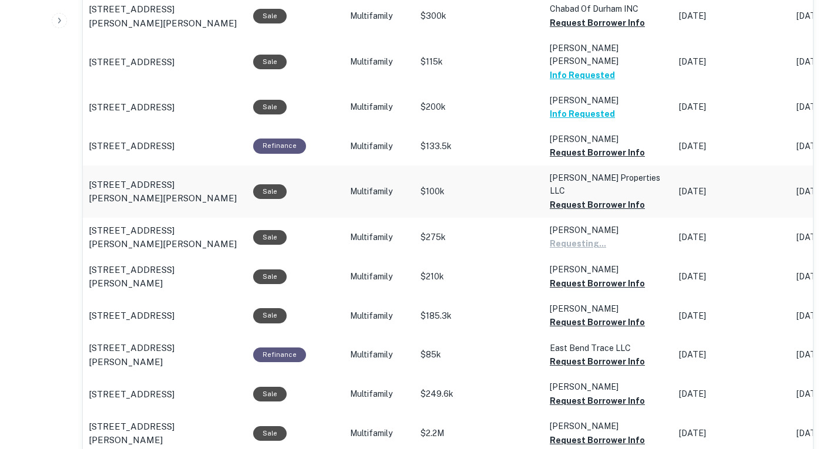
scroll to position [865, 0]
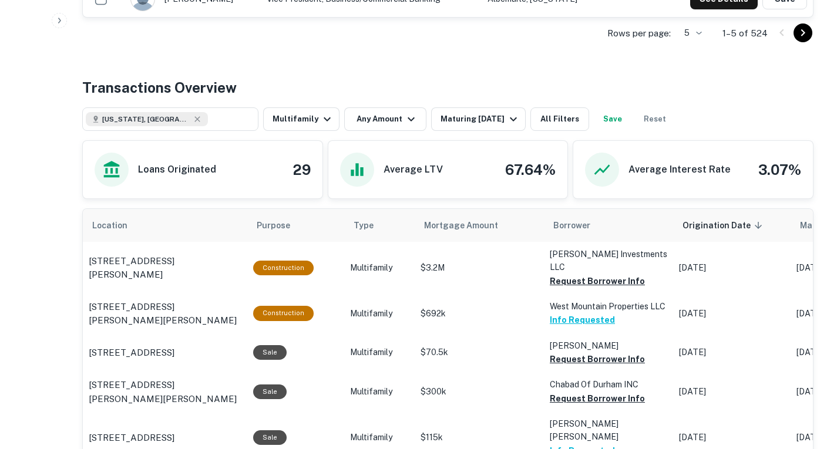
scroll to position [395, 0]
